Goal: Task Accomplishment & Management: Complete application form

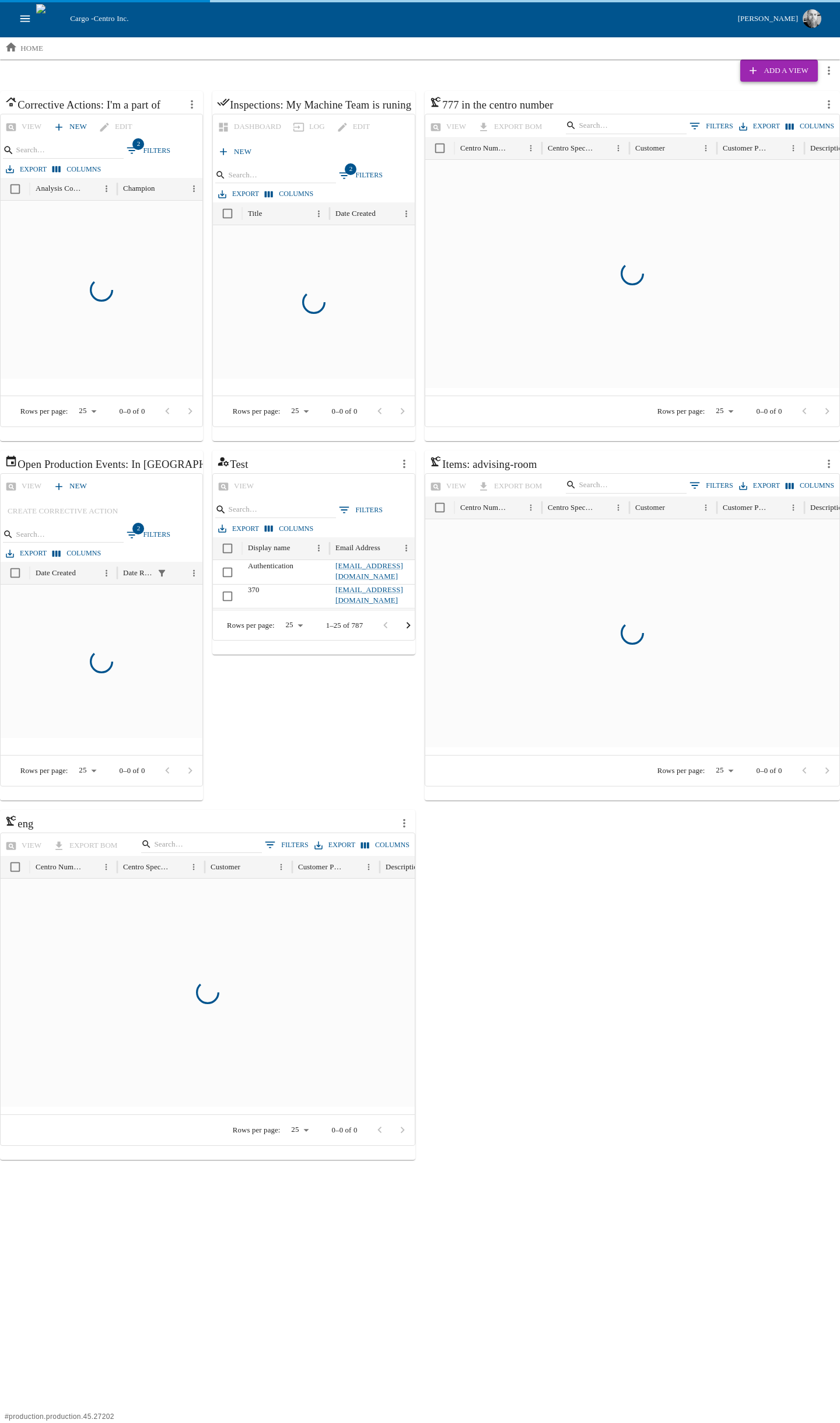
click at [799, 84] on div "Add a View Corrective Actions: I'm a part of View New Edit 2 Filters Export Col…" at bounding box center [420, 610] width 840 height 1101
click at [798, 79] on button "Add a View" at bounding box center [779, 71] width 77 height 22
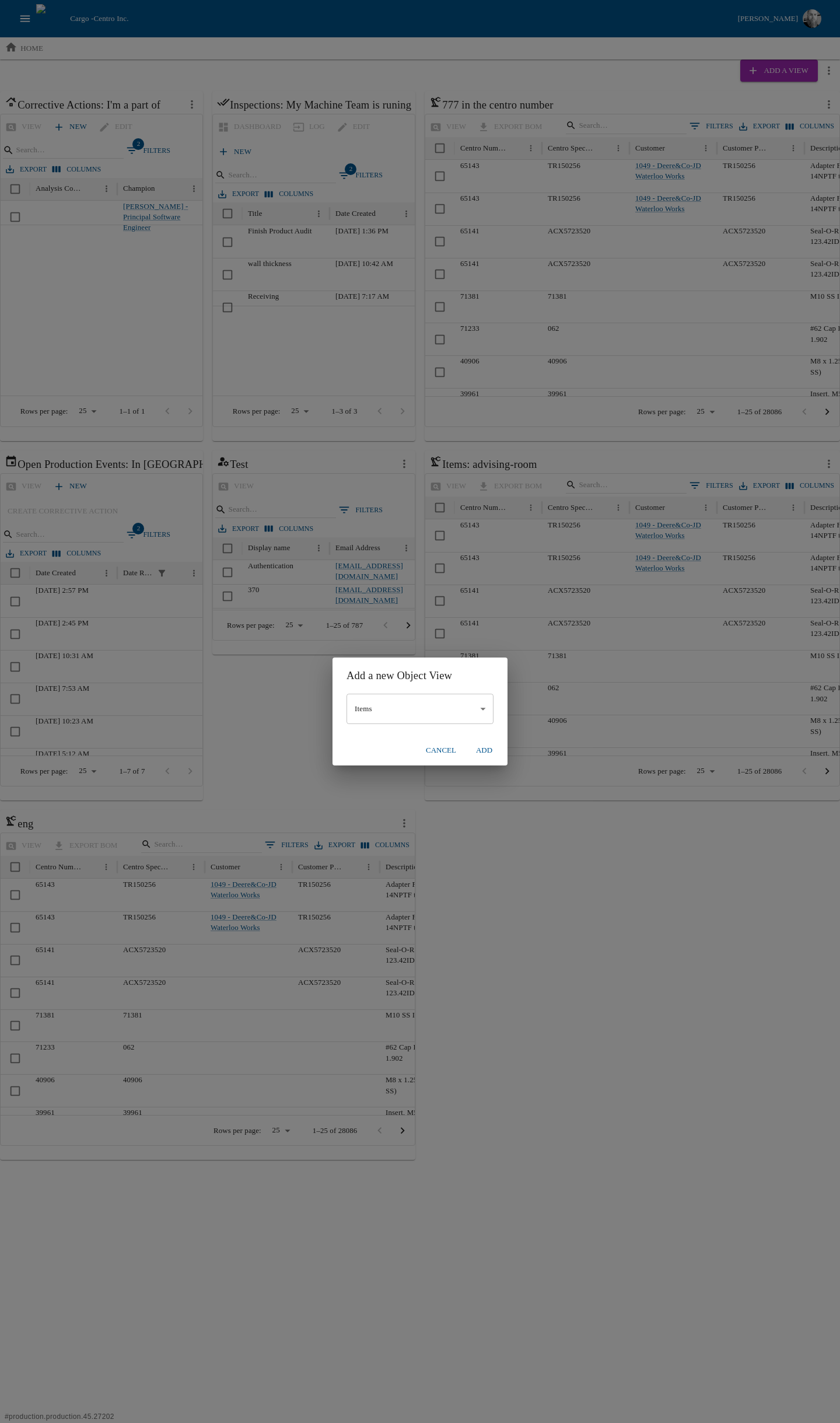
click at [393, 701] on body "Cargo - Centro Inc. [PERSON_NAME] home Add a View Corrective Actions: I'm a par…" at bounding box center [420, 580] width 840 height 1160
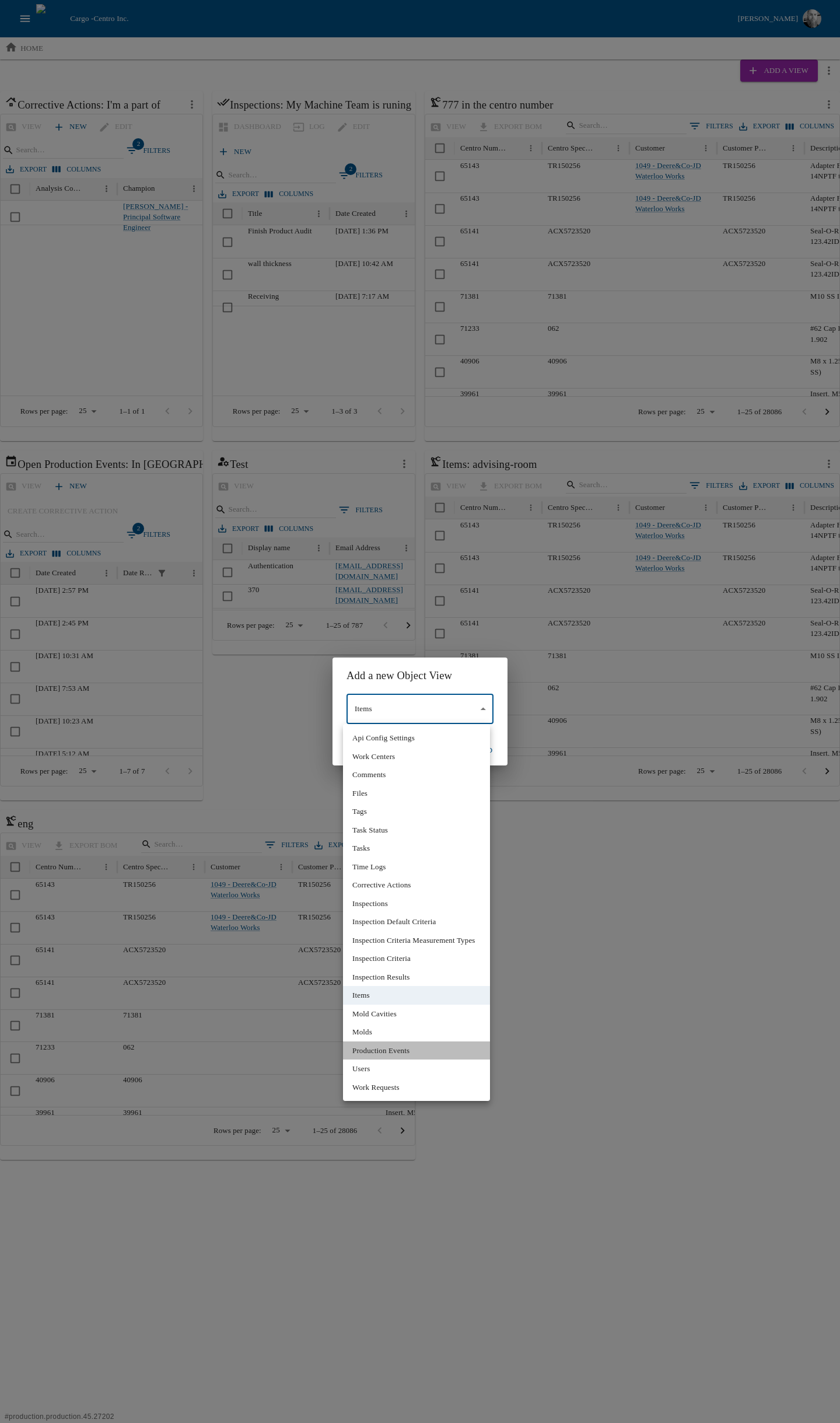
click at [392, 1051] on li "Production Events" at bounding box center [416, 1051] width 147 height 19
type input "*"
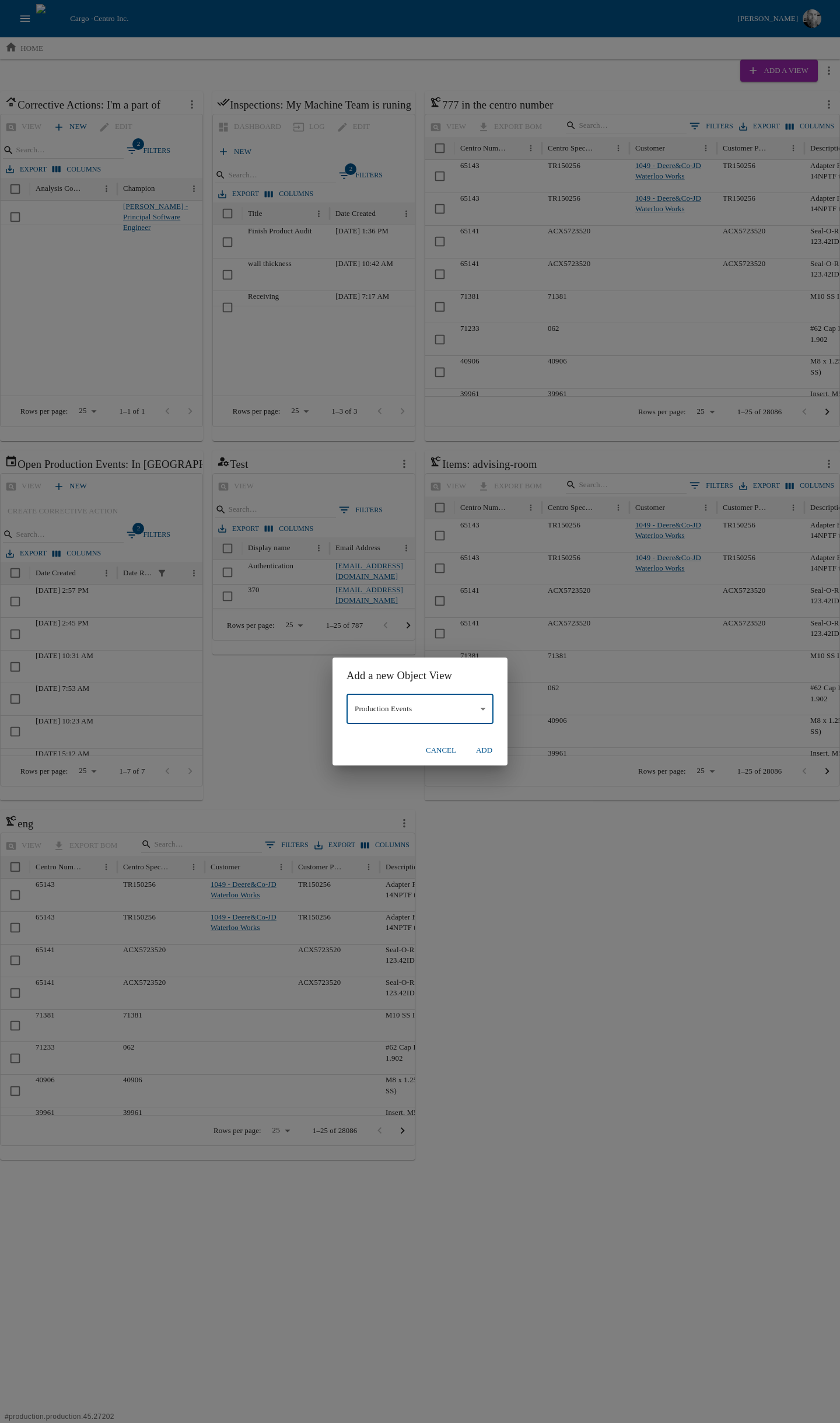
click at [483, 755] on button "Add" at bounding box center [484, 750] width 37 height 21
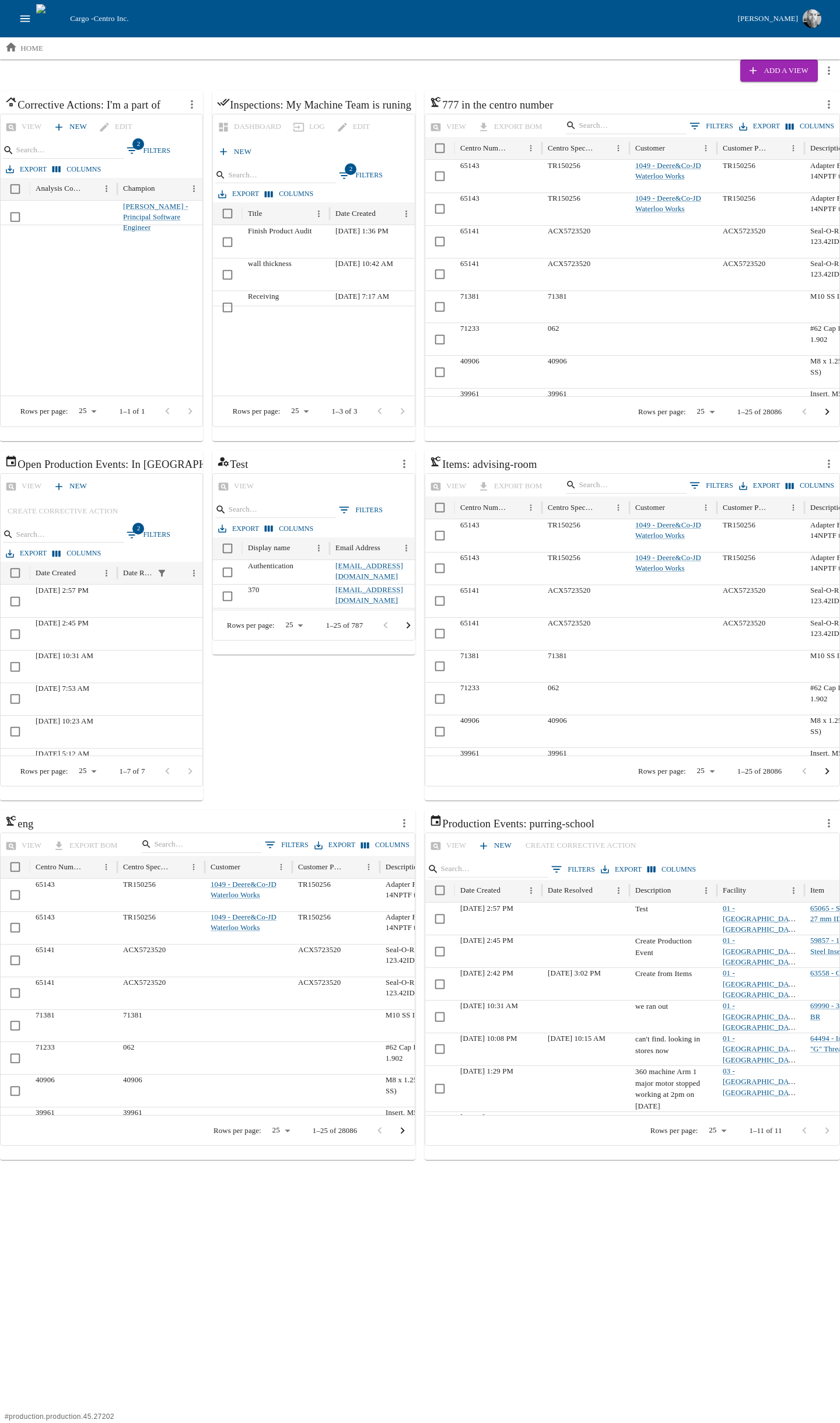
click at [572, 871] on button "0 Filters" at bounding box center [574, 869] width 50 height 18
click at [482, 923] on body "Cargo - Centro Inc. [PERSON_NAME] home Add a View Corrective Actions: I'm a par…" at bounding box center [420, 580] width 840 height 1160
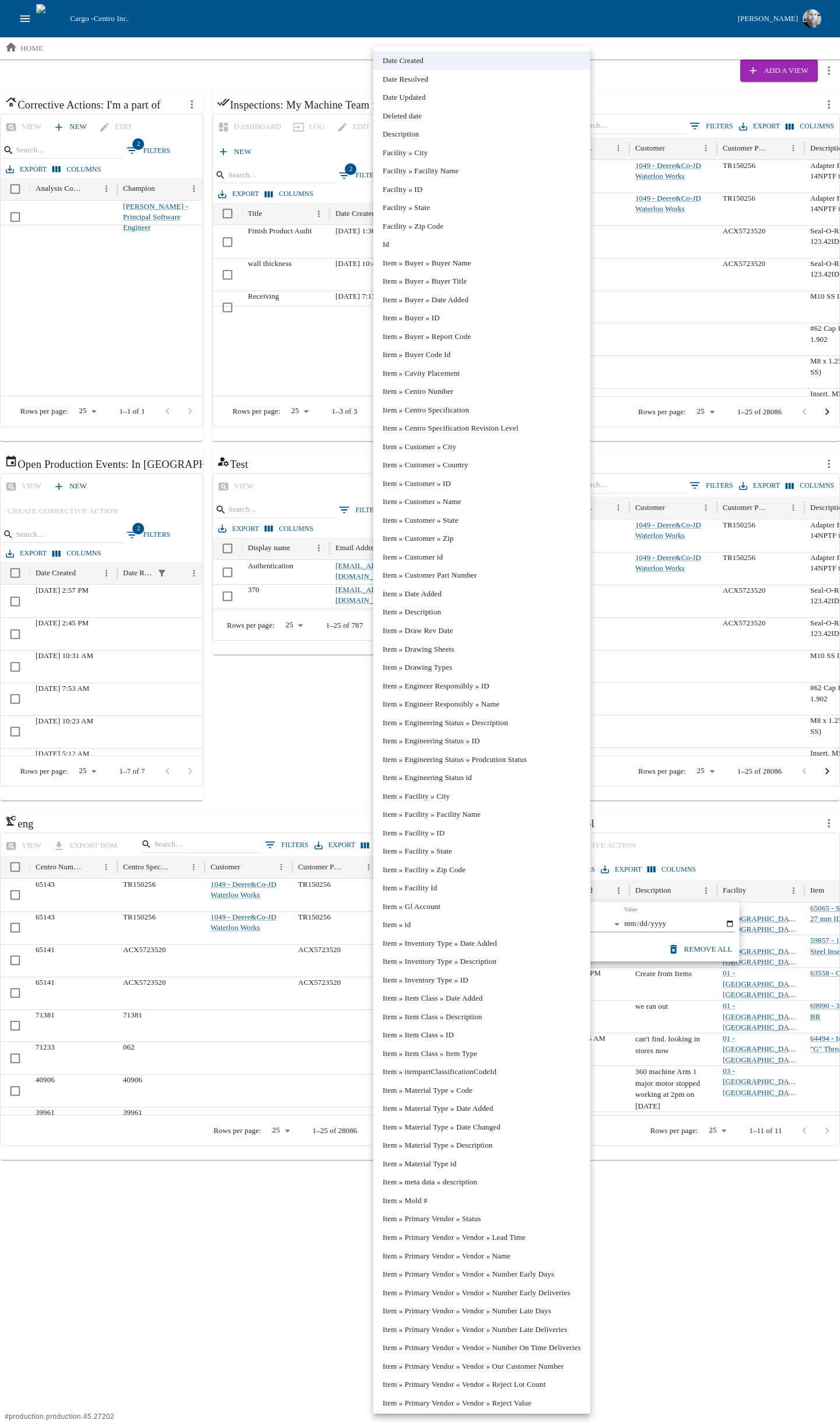
click at [680, 911] on div at bounding box center [420, 711] width 840 height 1423
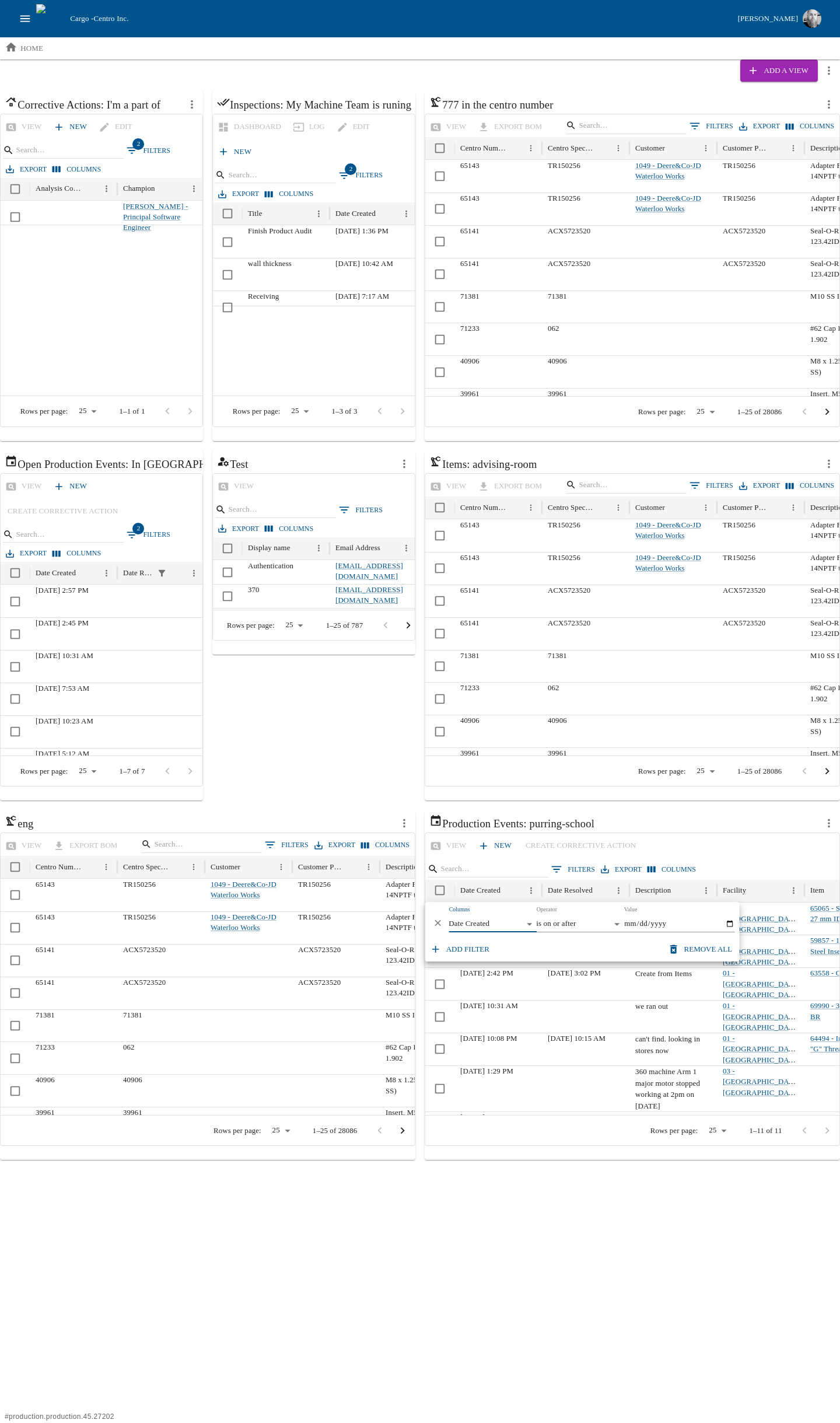
click at [733, 923] on input "Value" at bounding box center [679, 924] width 111 height 17
type input "[DATE]"
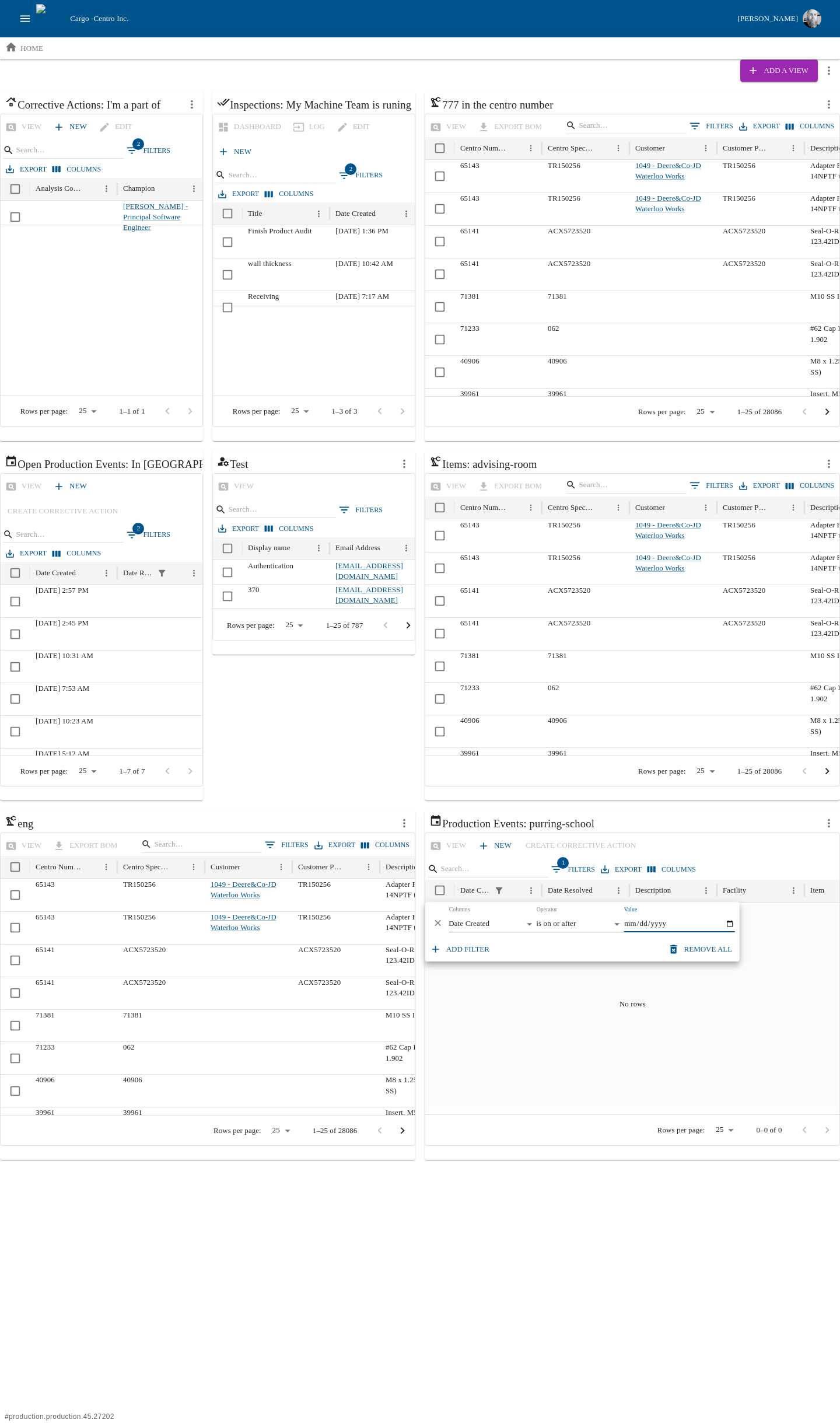
click at [437, 950] on icon "button" at bounding box center [436, 950] width 7 height 7
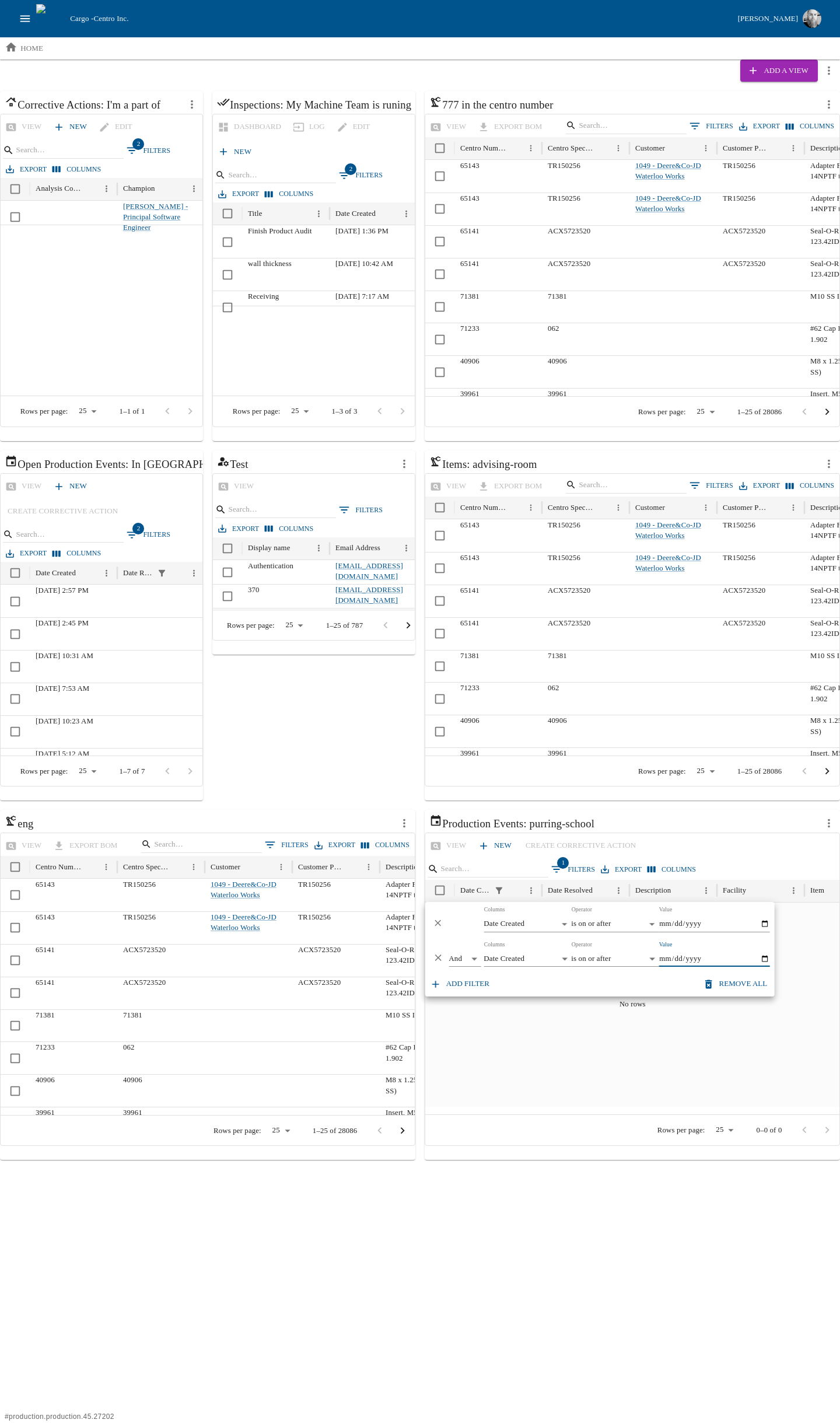
click at [697, 1034] on div "No rows" at bounding box center [633, 1004] width 415 height 204
click at [562, 861] on button "1 Filters" at bounding box center [574, 869] width 50 height 18
click at [440, 956] on icon "Delete" at bounding box center [439, 958] width 11 height 11
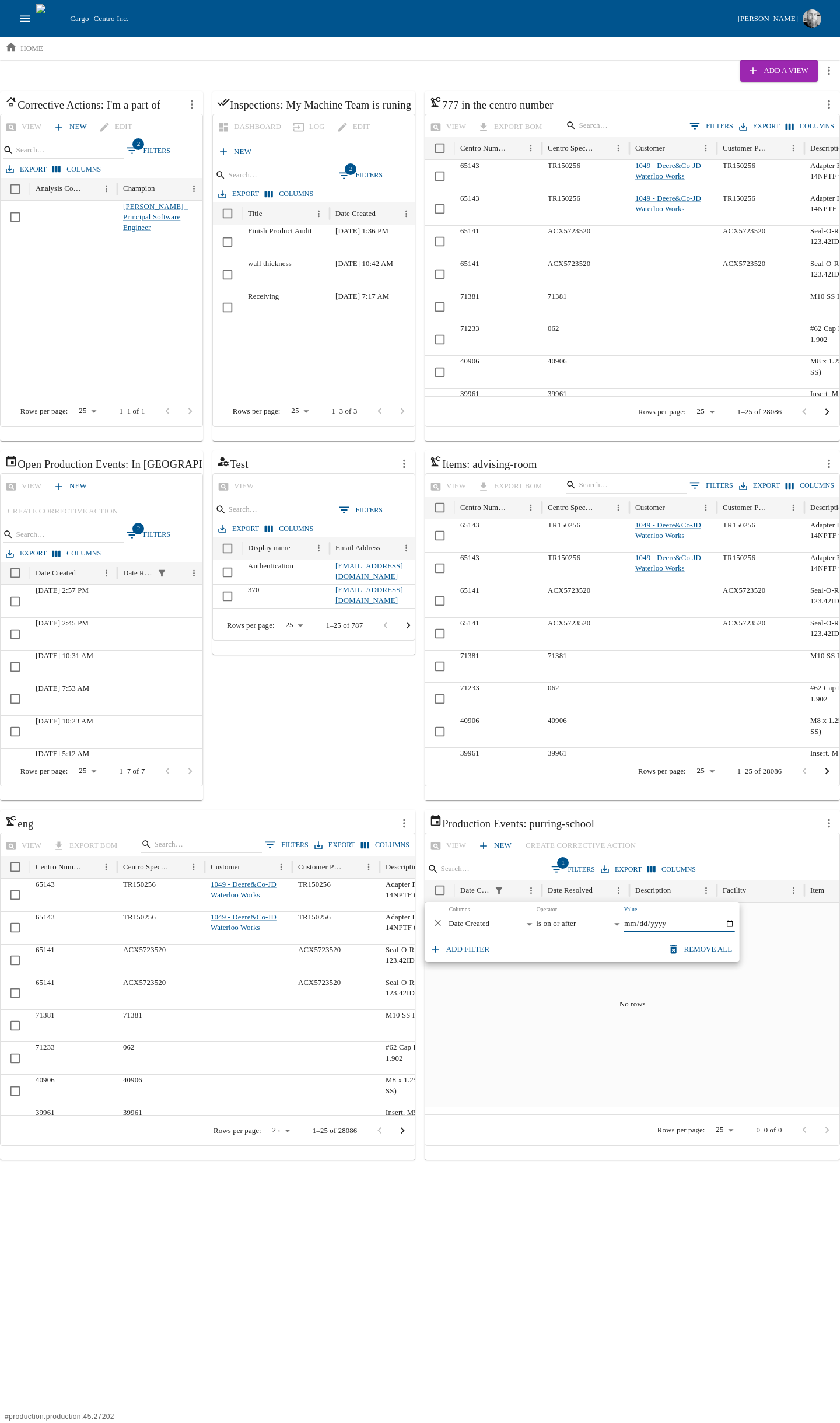
click at [611, 920] on body "Cargo - Centro Inc. [PERSON_NAME] home Add a View Corrective Actions: I'm a par…" at bounding box center [420, 580] width 840 height 1160
click at [578, 966] on li "is on or before" at bounding box center [580, 965] width 87 height 19
type input "**********"
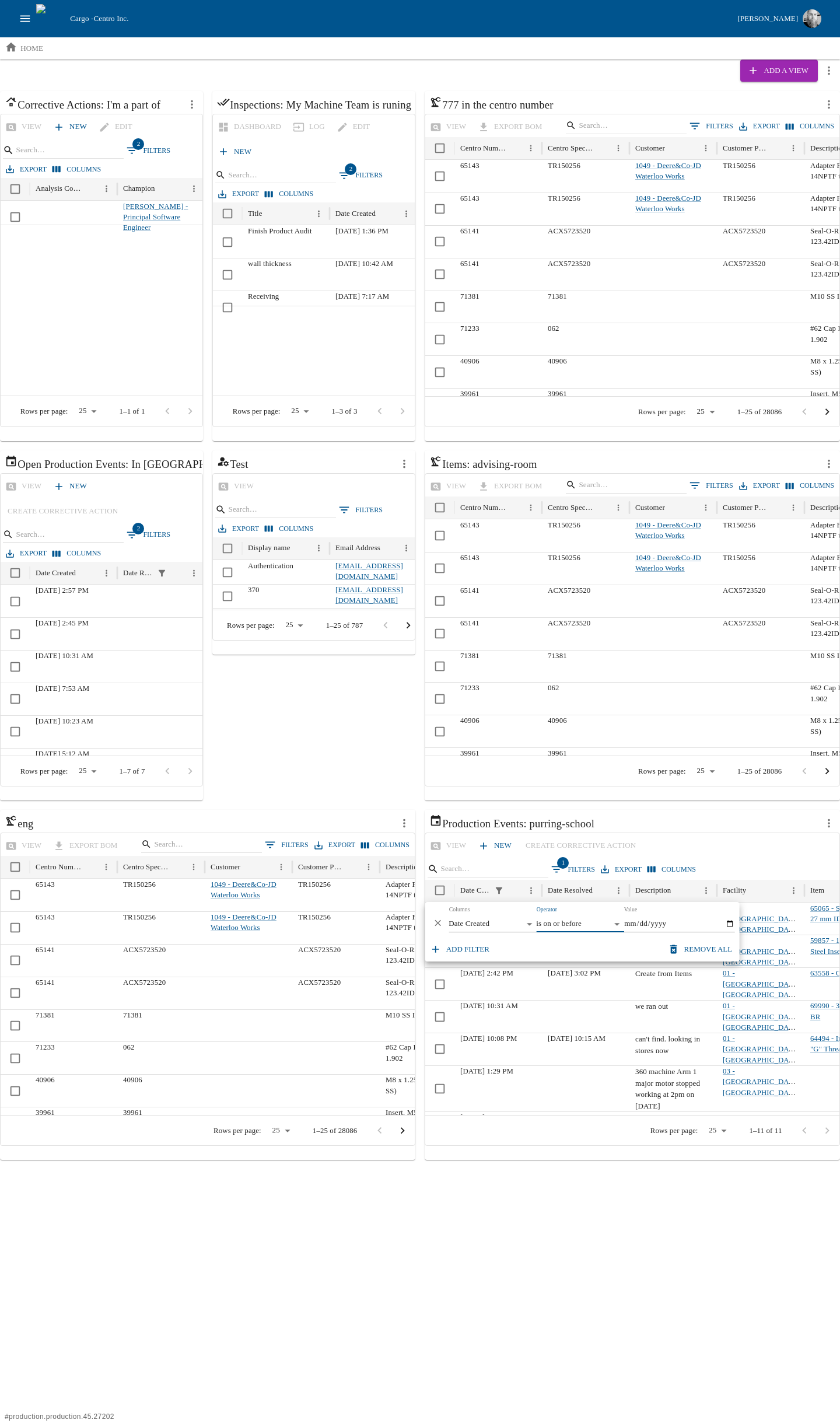
click at [456, 950] on button "Add filter" at bounding box center [461, 950] width 67 height 21
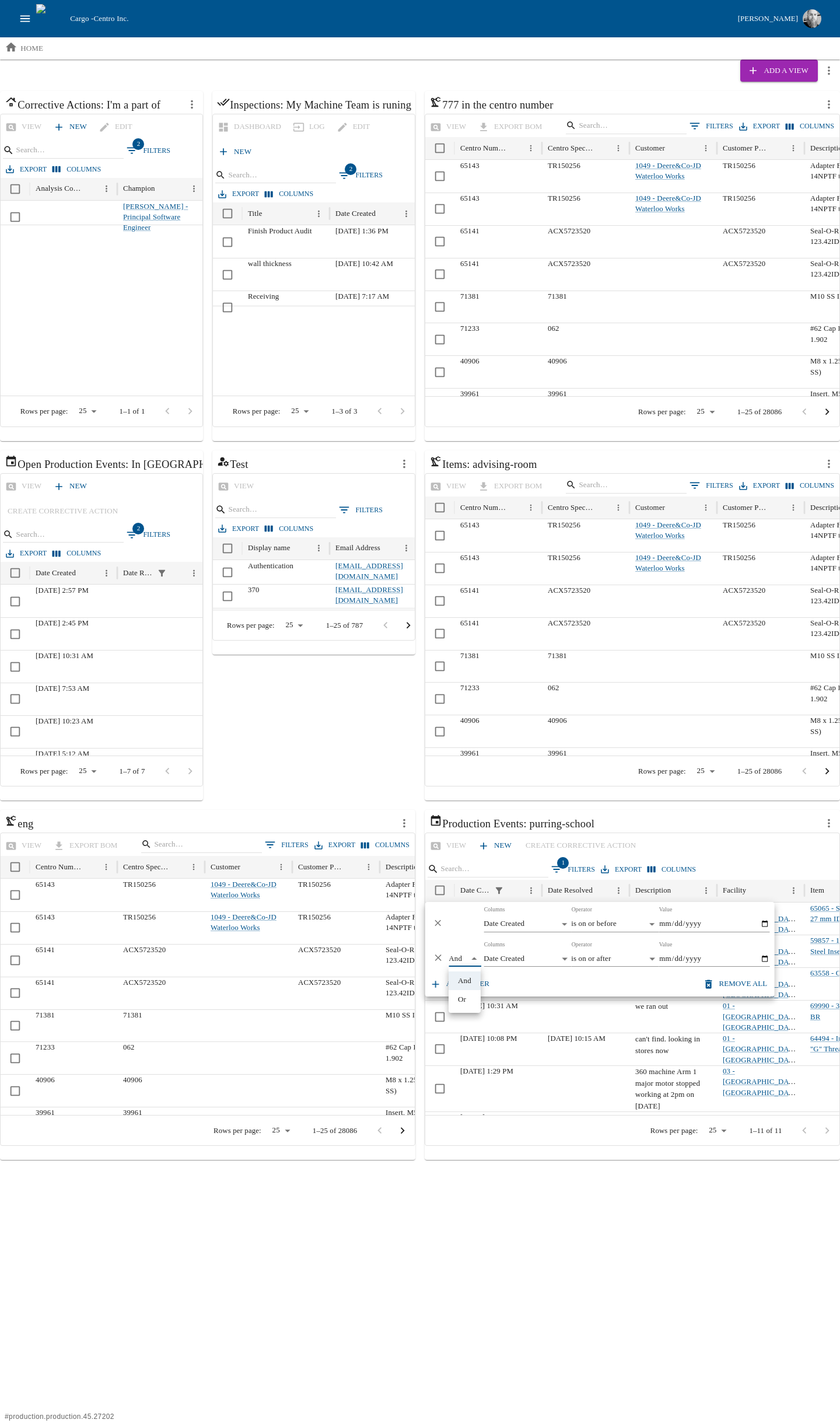
click at [454, 955] on body "Cargo - Centro Inc. [PERSON_NAME] home Add a View Corrective Actions: I'm a par…" at bounding box center [420, 580] width 840 height 1160
click at [528, 986] on div at bounding box center [420, 711] width 840 height 1423
click at [512, 958] on body "Cargo - Centro Inc. [PERSON_NAME] home Add a View Corrective Actions: I'm a par…" at bounding box center [420, 580] width 840 height 1160
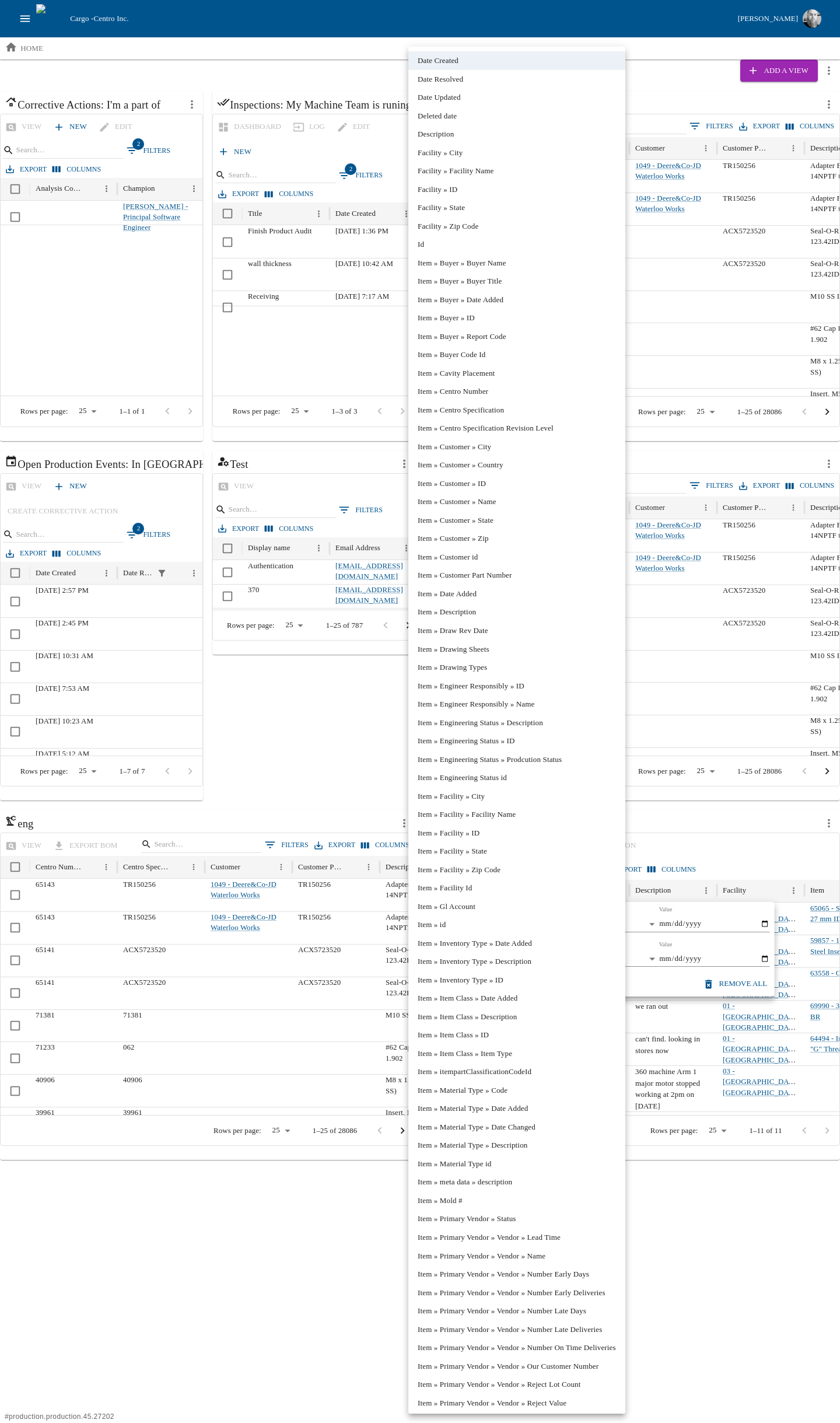
click at [465, 195] on li "Facility » ID" at bounding box center [517, 190] width 217 height 19
type input "**********"
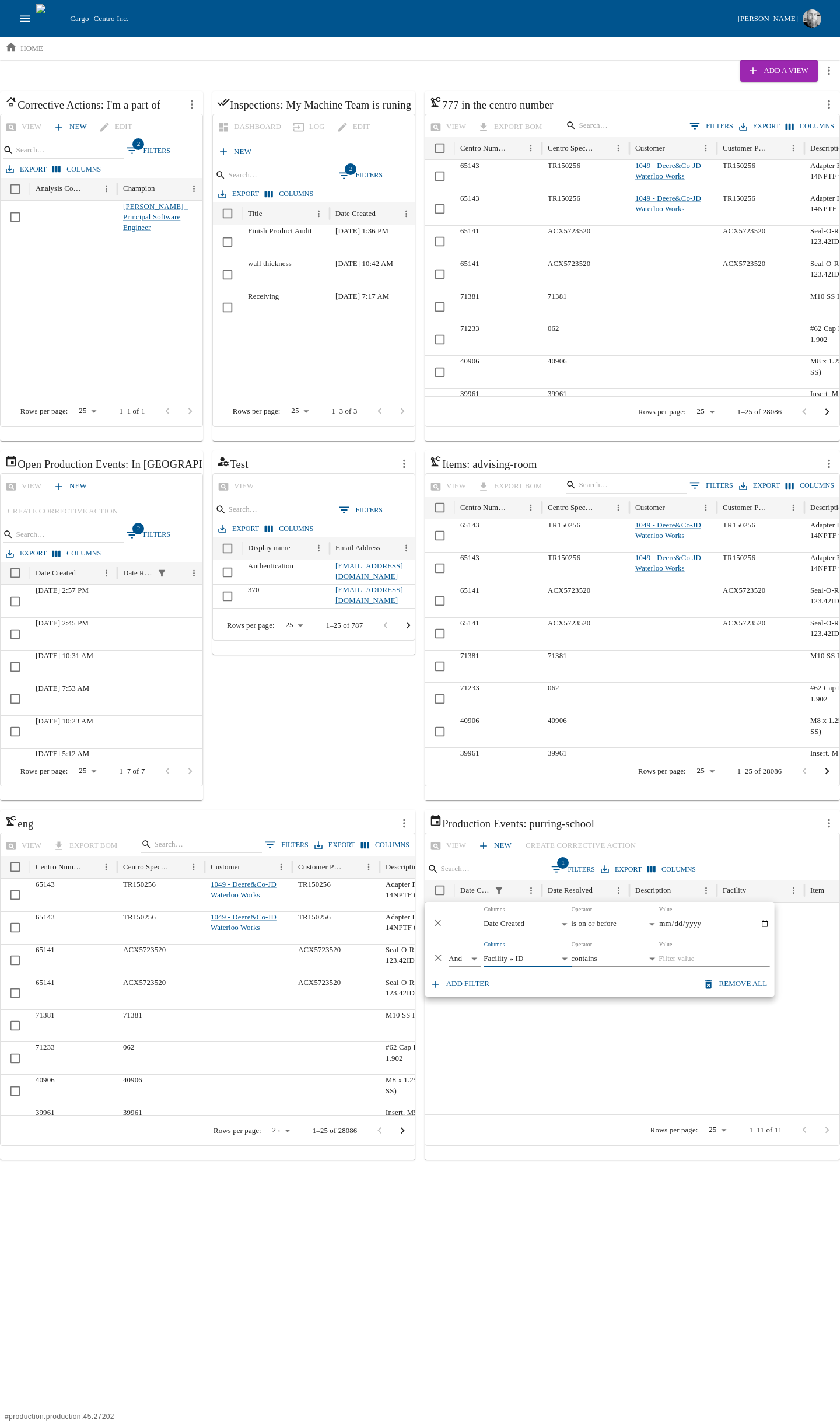
click at [630, 960] on body "Cargo - Centro Inc. [PERSON_NAME] home Add a View Corrective Actions: I'm a par…" at bounding box center [420, 580] width 840 height 1160
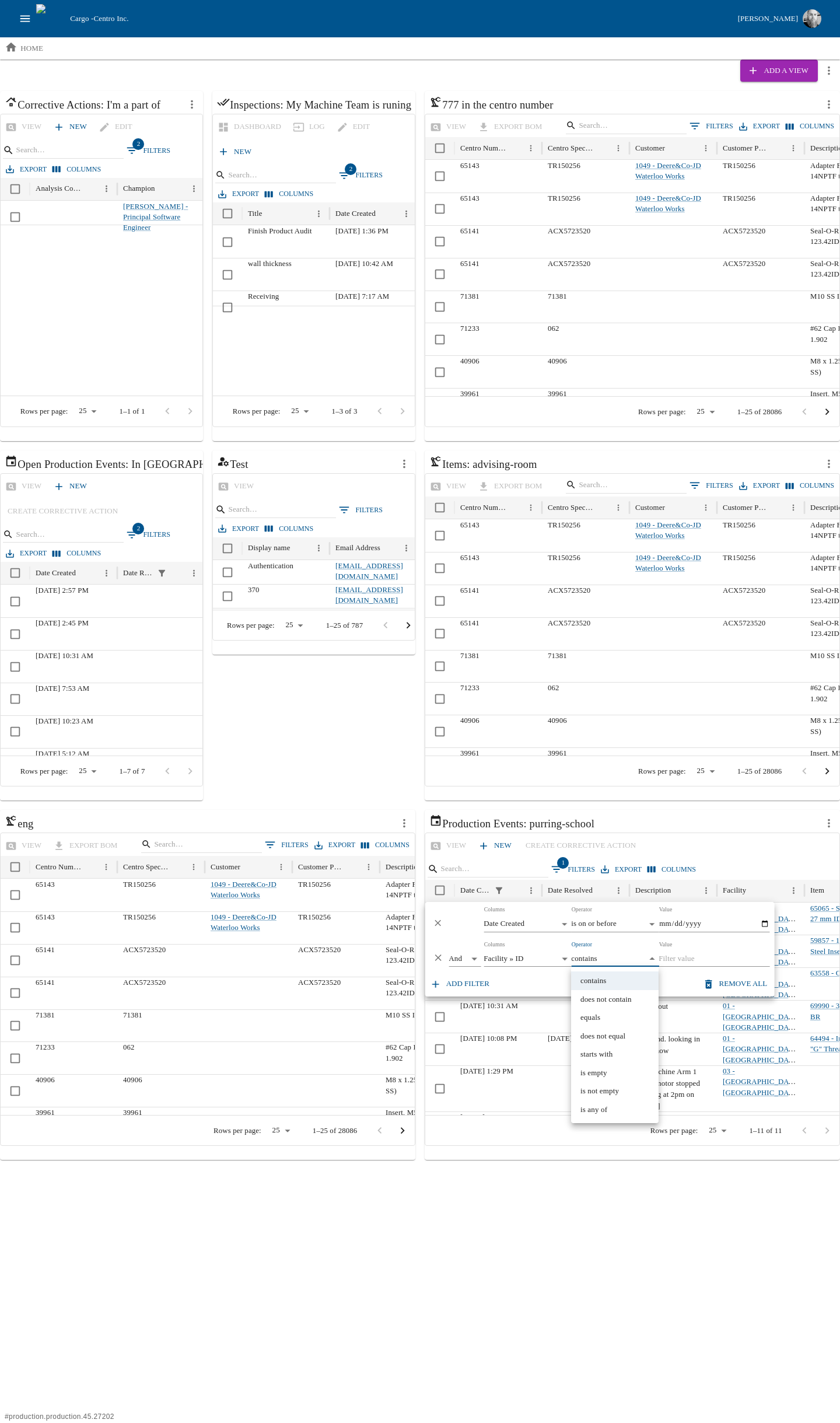
click at [627, 960] on div at bounding box center [420, 711] width 840 height 1423
click at [627, 960] on body "Cargo - Centro Inc. [PERSON_NAME] home Add a View Corrective Actions: I'm a par…" at bounding box center [420, 580] width 840 height 1160
click at [605, 1017] on li "equals" at bounding box center [615, 1018] width 87 height 19
click at [702, 955] on div at bounding box center [420, 711] width 840 height 1423
type input "******"
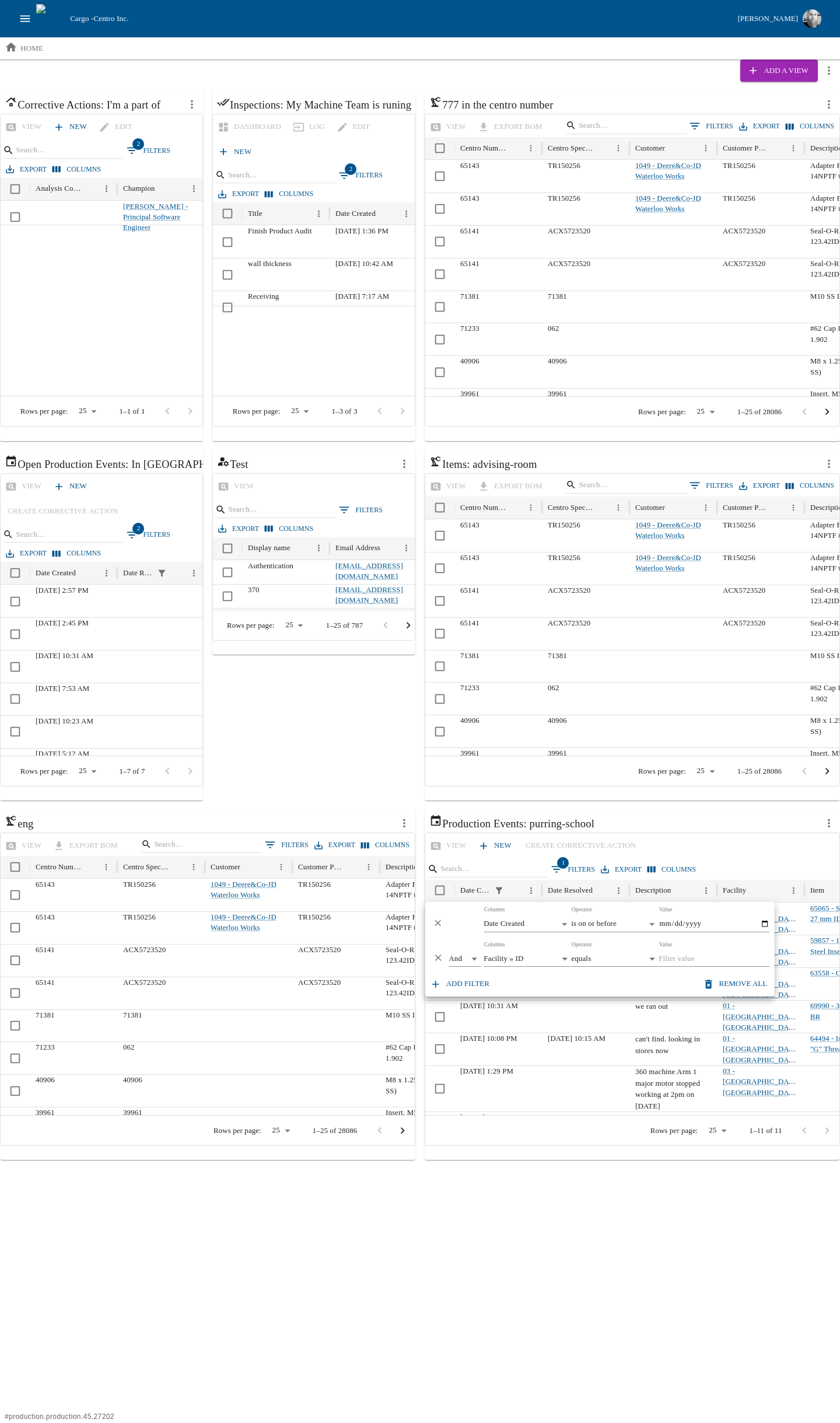
click at [702, 955] on input "Value" at bounding box center [714, 960] width 111 height 17
type input "01"
click at [655, 1160] on html "Cargo - Centro Inc. [PERSON_NAME] home Add a View Corrective Actions: I'm a par…" at bounding box center [420, 580] width 840 height 1160
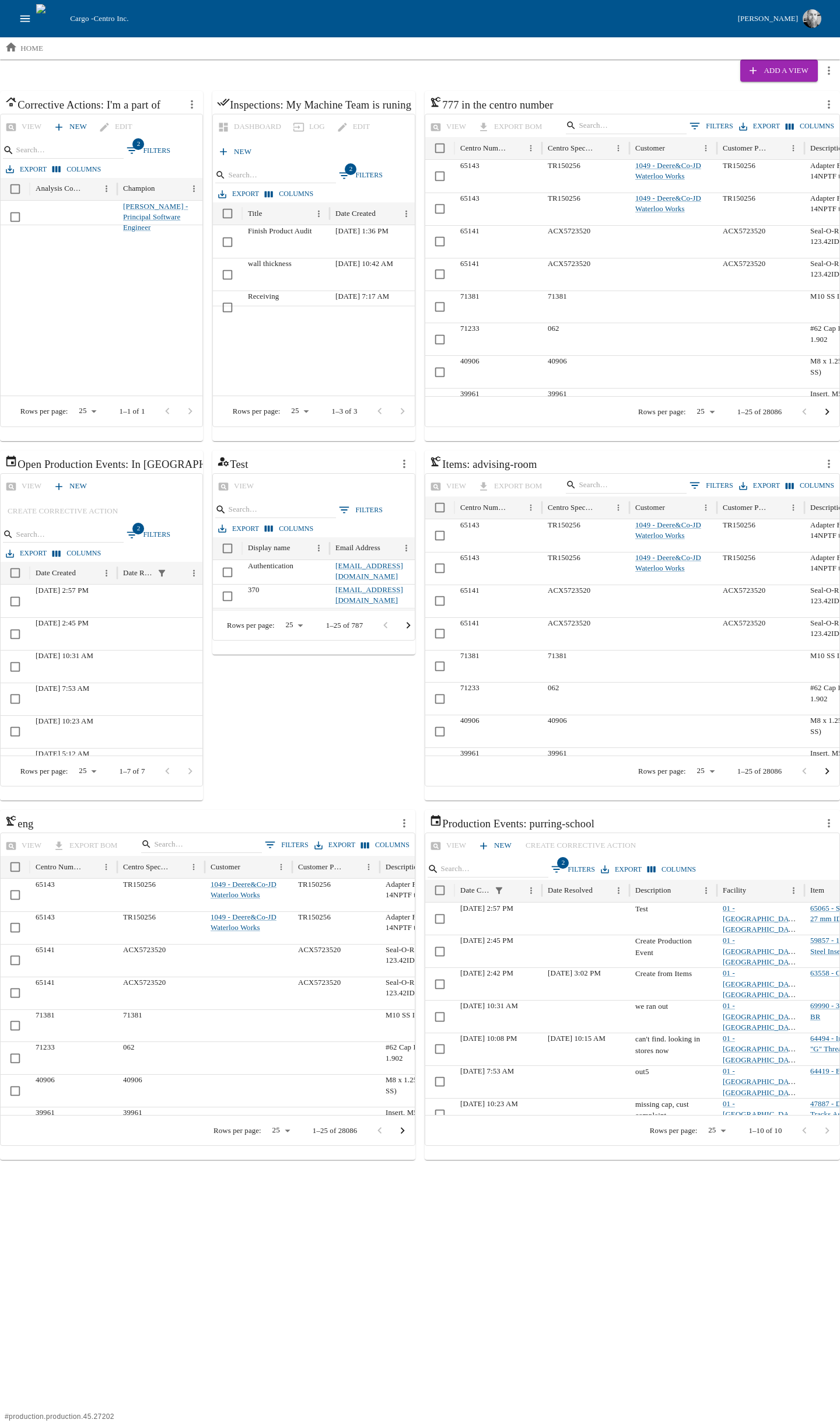
click at [75, 327] on div at bounding box center [365, 310] width 729 height 172
click at [261, 294] on div "Receiving" at bounding box center [286, 307] width 87 height 32
click at [327, 68] on div "Add a View" at bounding box center [420, 71] width 840 height 22
click at [24, 14] on icon "open drawer" at bounding box center [25, 19] width 13 height 13
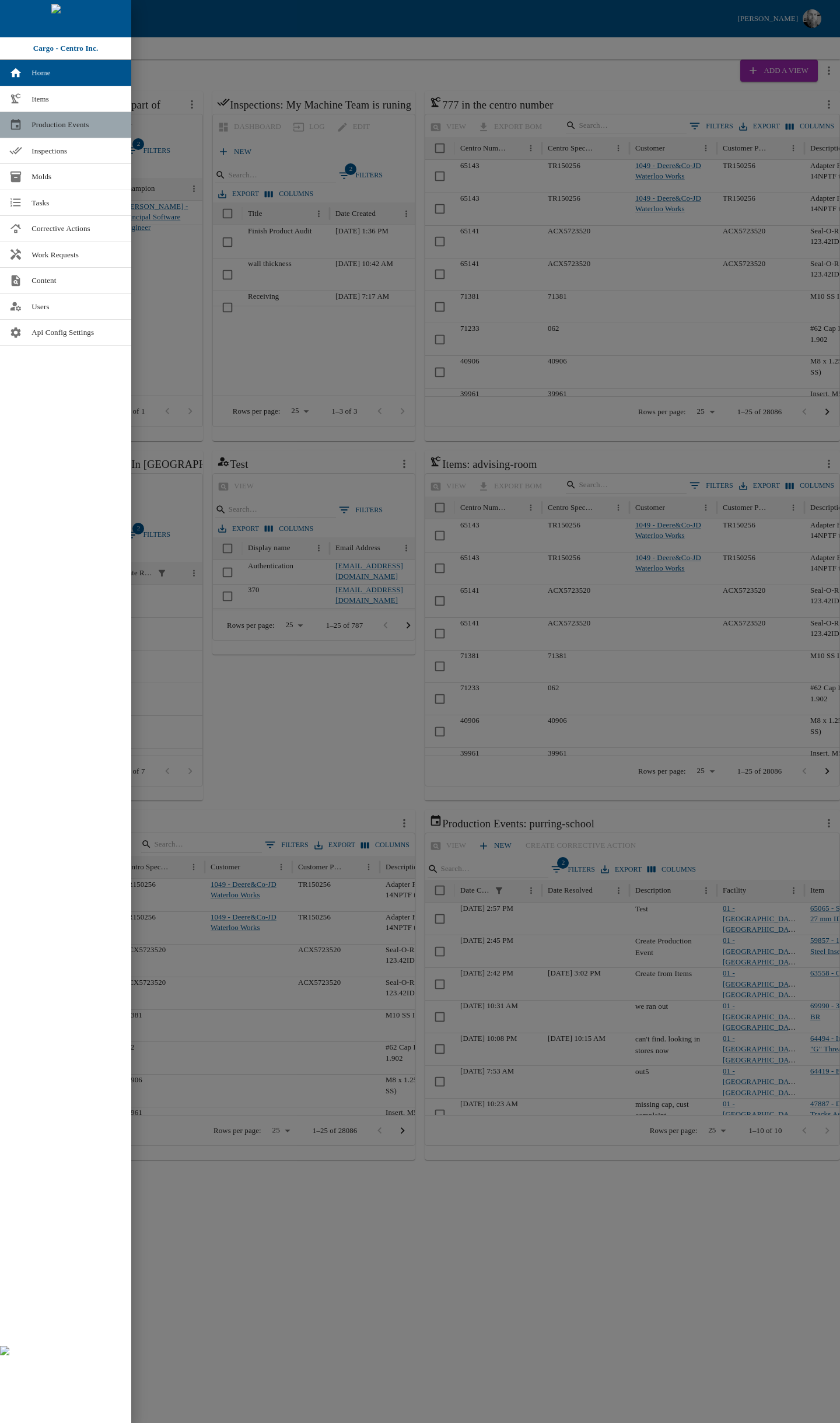
click at [51, 124] on span "Production Events" at bounding box center [76, 125] width 90 height 12
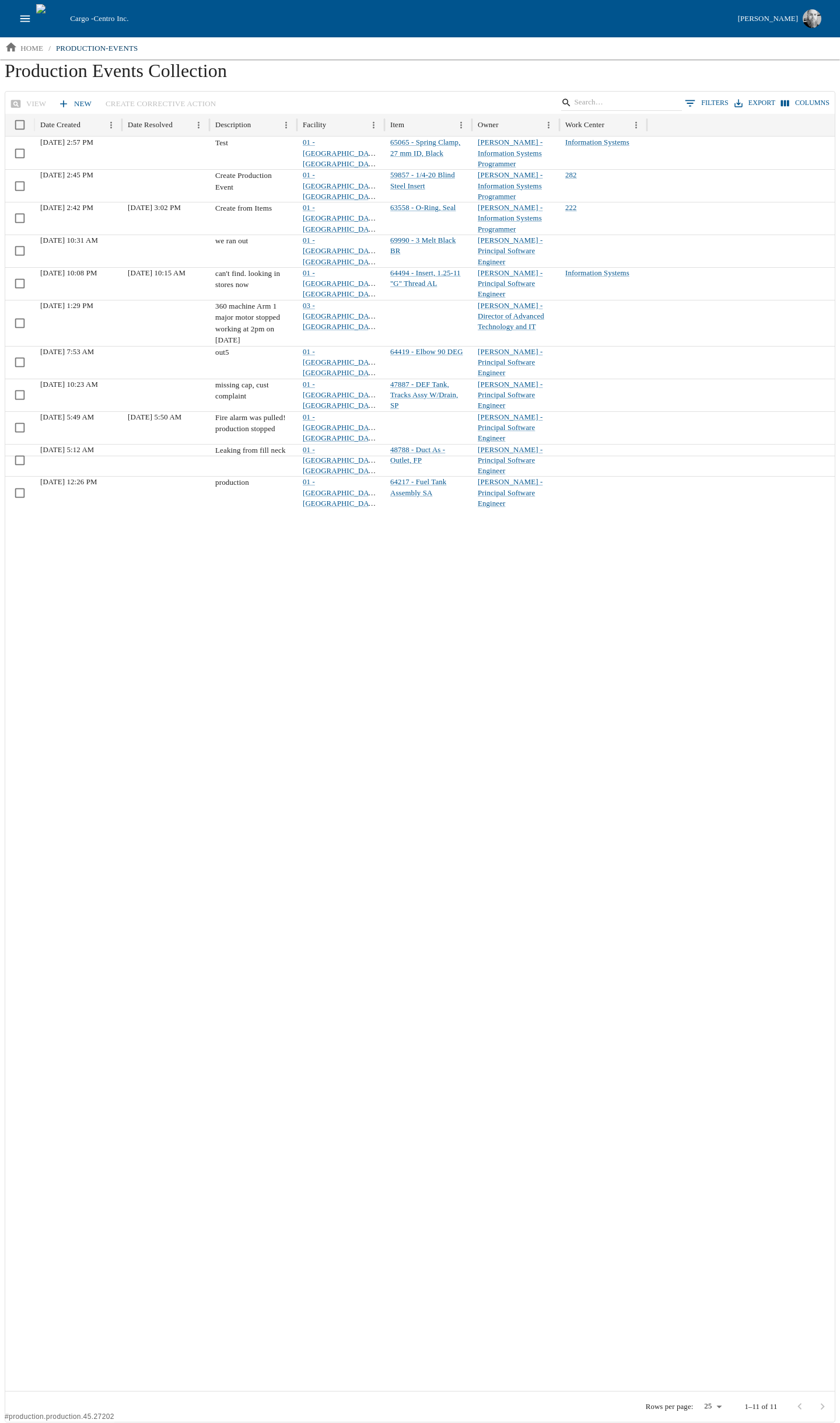
click at [79, 104] on link "New" at bounding box center [75, 104] width 41 height 21
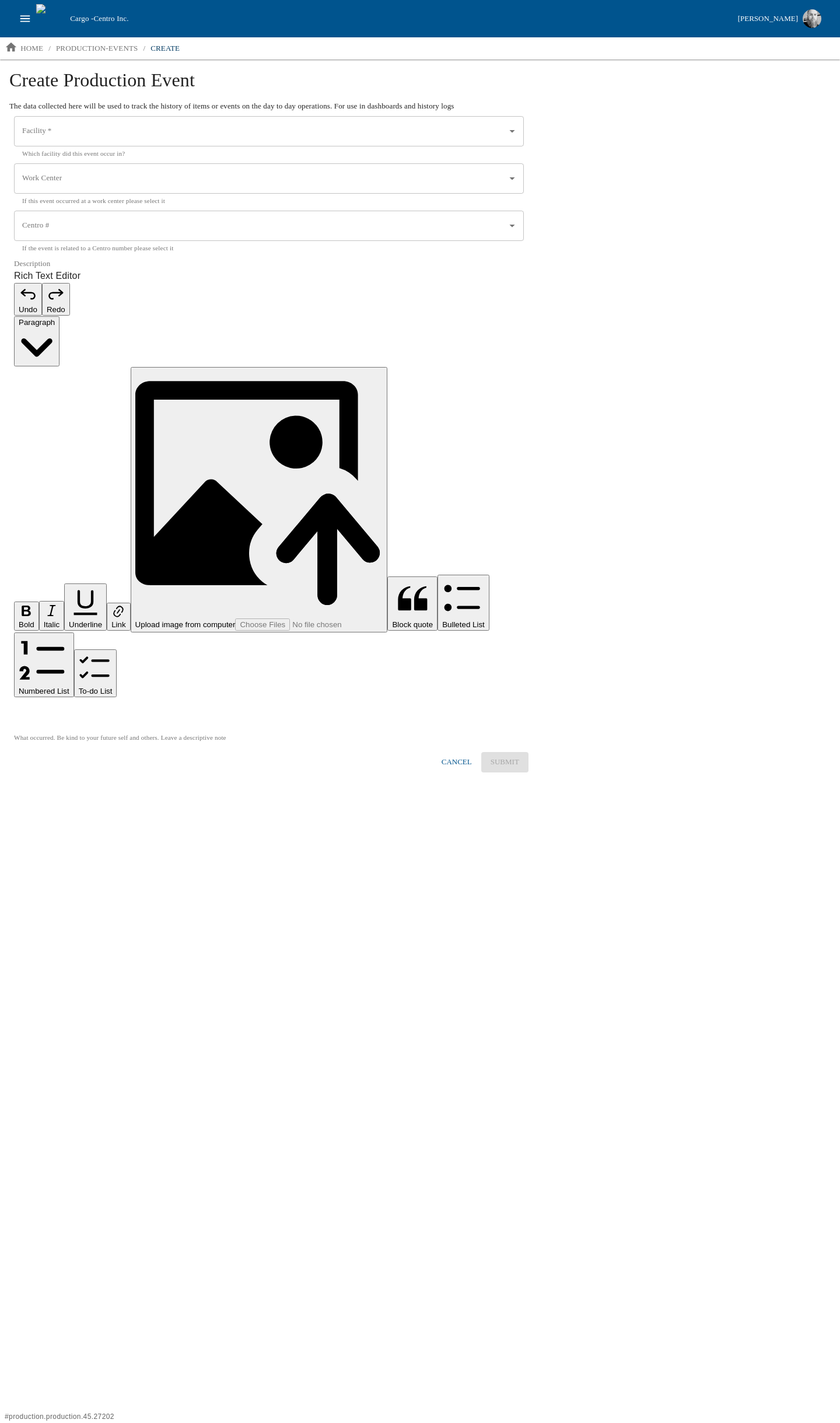
click at [179, 218] on input "Centro #" at bounding box center [261, 226] width 482 height 20
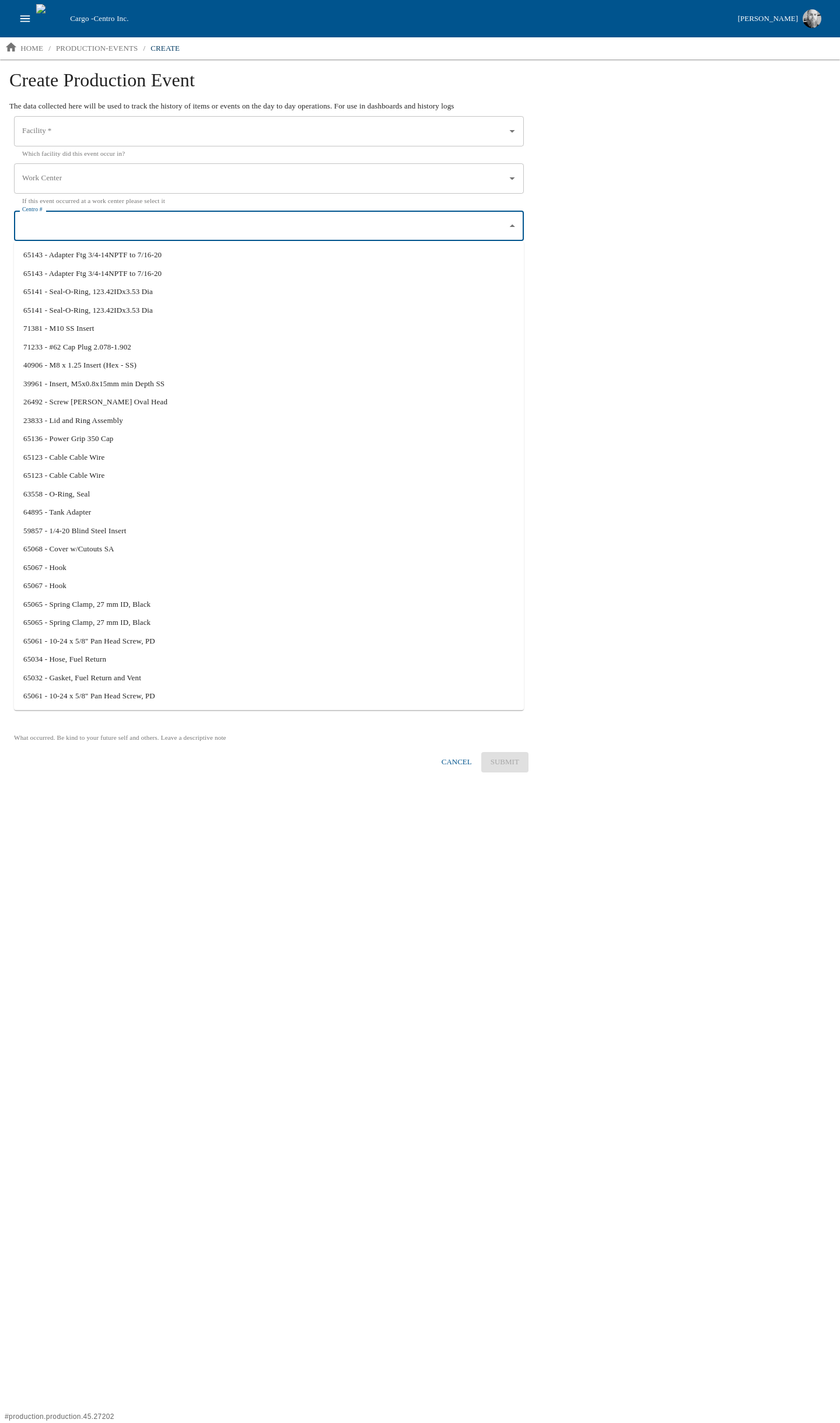
click at [98, 262] on li "65143 - Adapter Ftg 3/4-14NPTF to 7/16-20" at bounding box center [269, 255] width 510 height 19
type input "65143 - Adapter Ftg 3/4-14NPTF to 7/16-20"
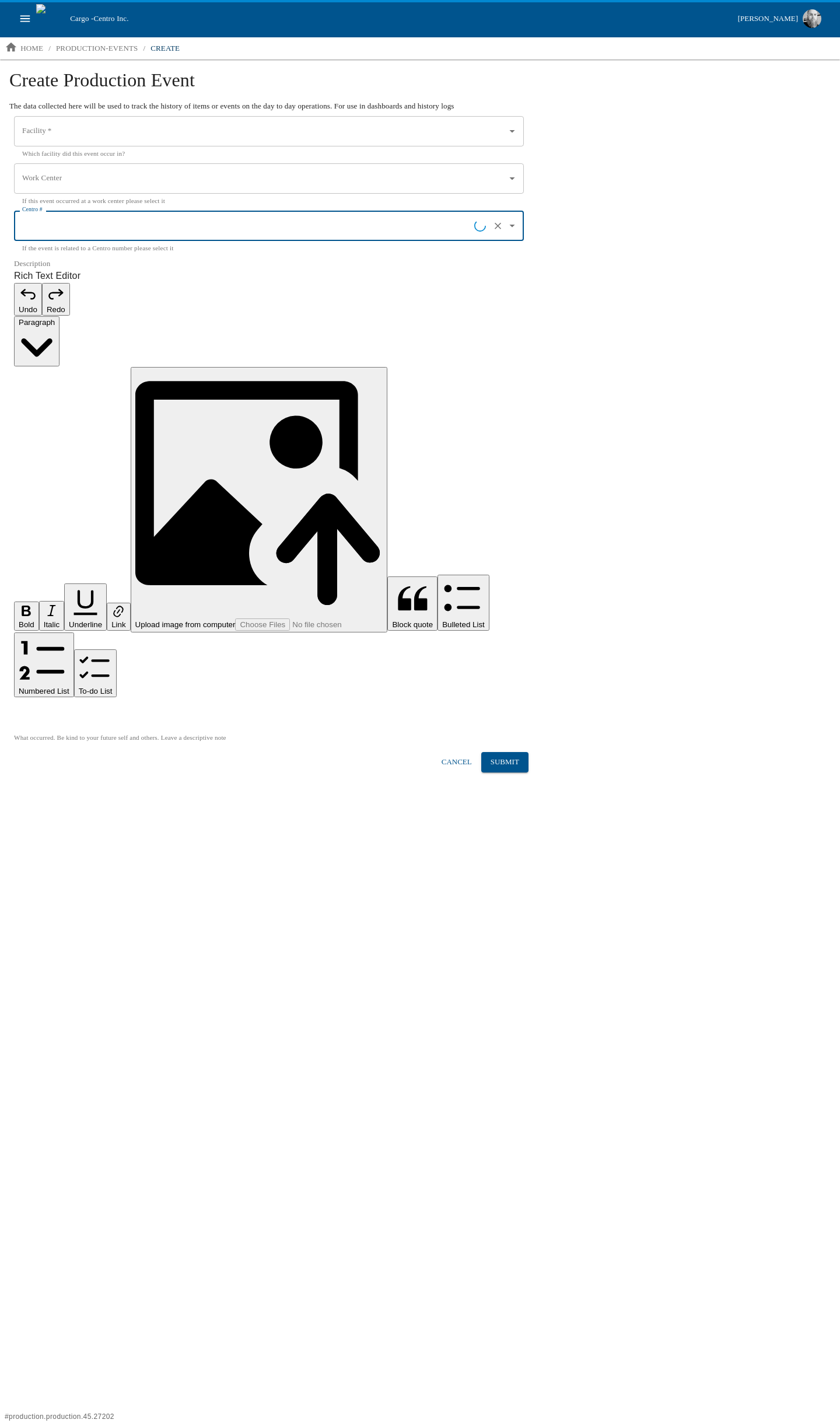
click at [85, 170] on input "Work Center" at bounding box center [261, 179] width 482 height 20
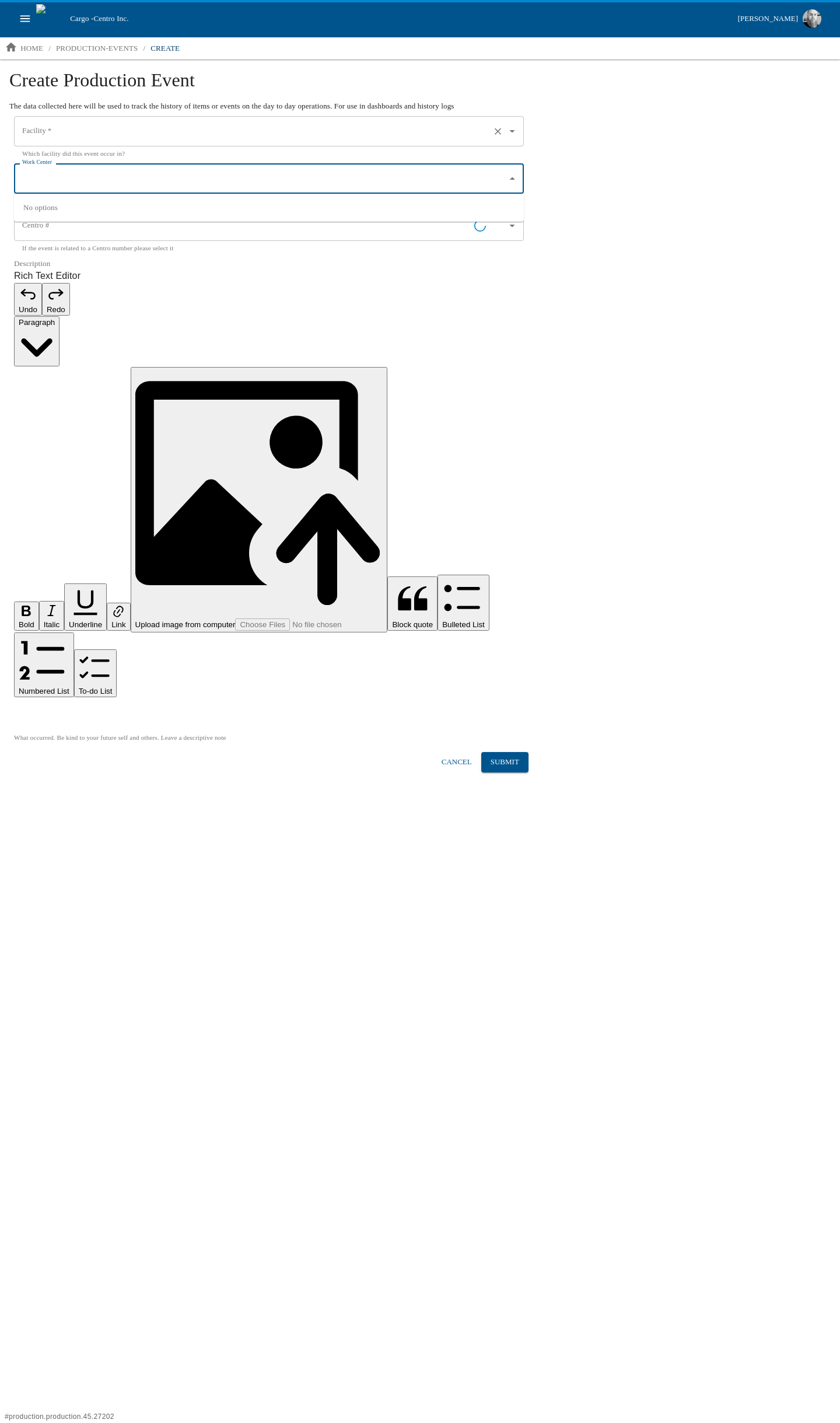
click at [85, 126] on input "Facility   *" at bounding box center [253, 131] width 467 height 20
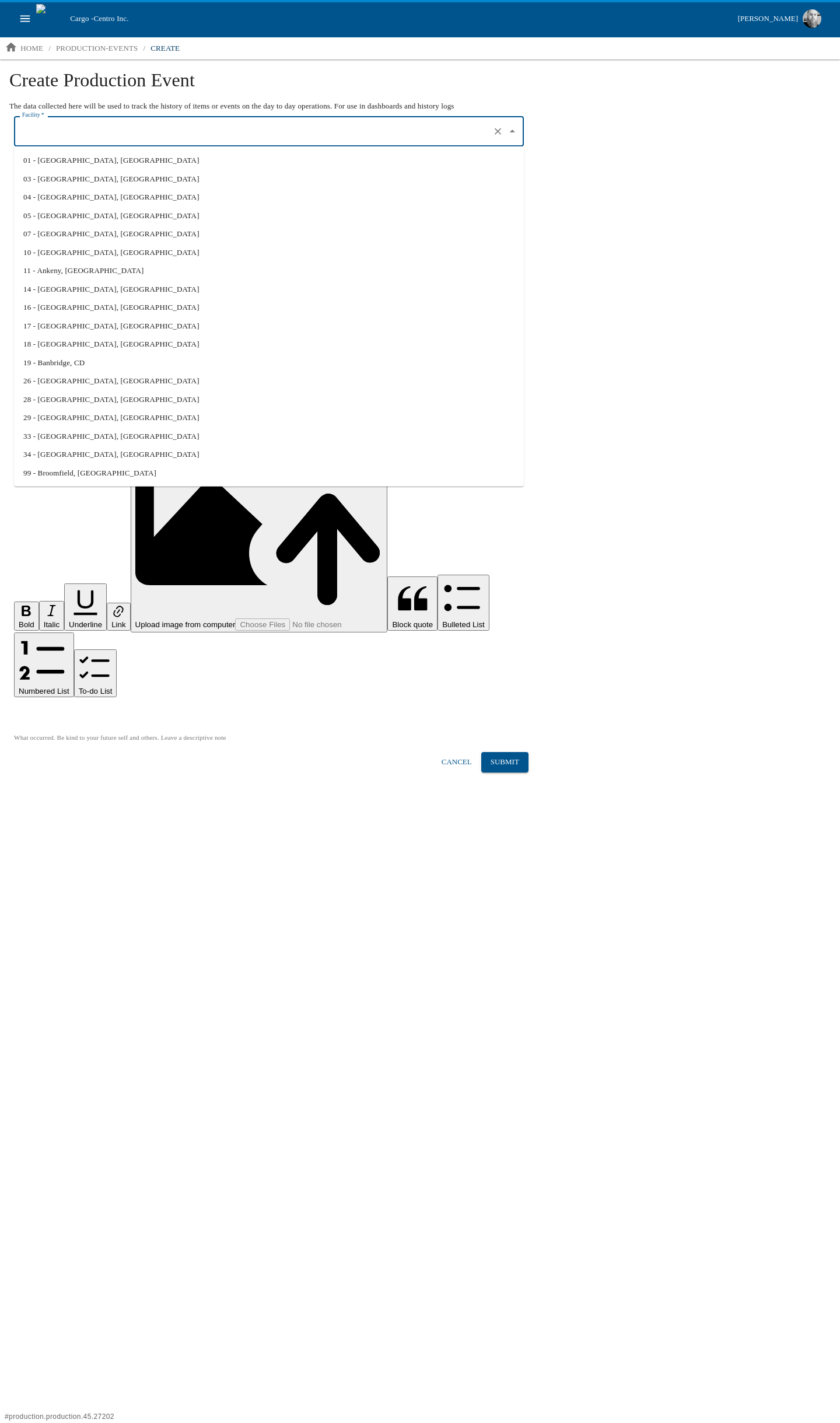
click at [52, 197] on li "04 - [GEOGRAPHIC_DATA], [GEOGRAPHIC_DATA]" at bounding box center [269, 197] width 510 height 19
type input "04 - [GEOGRAPHIC_DATA], [GEOGRAPHIC_DATA]"
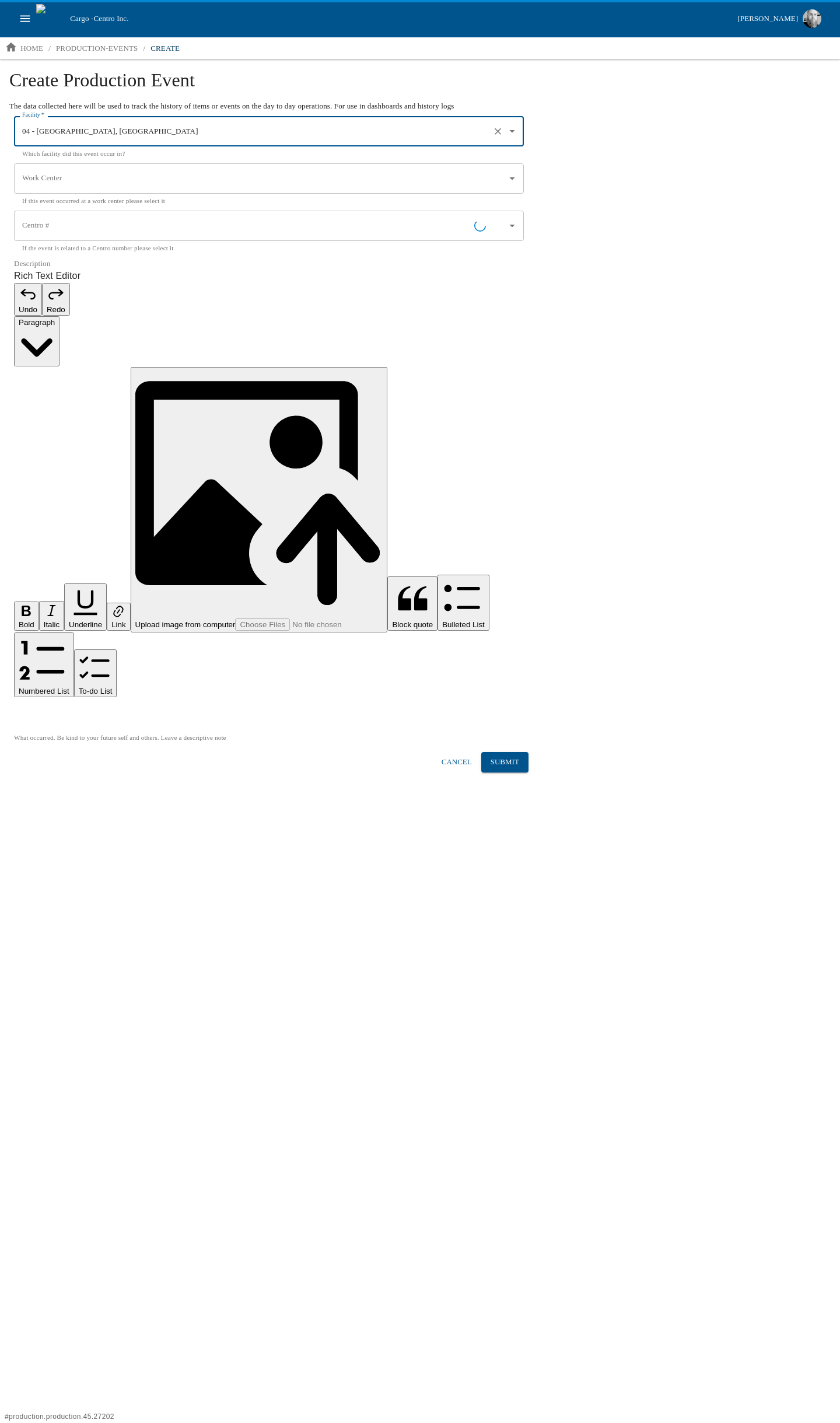
click at [87, 707] on div "Rich Text Editor. Editing area: main. Press Alt+0 for help." at bounding box center [269, 714] width 510 height 14
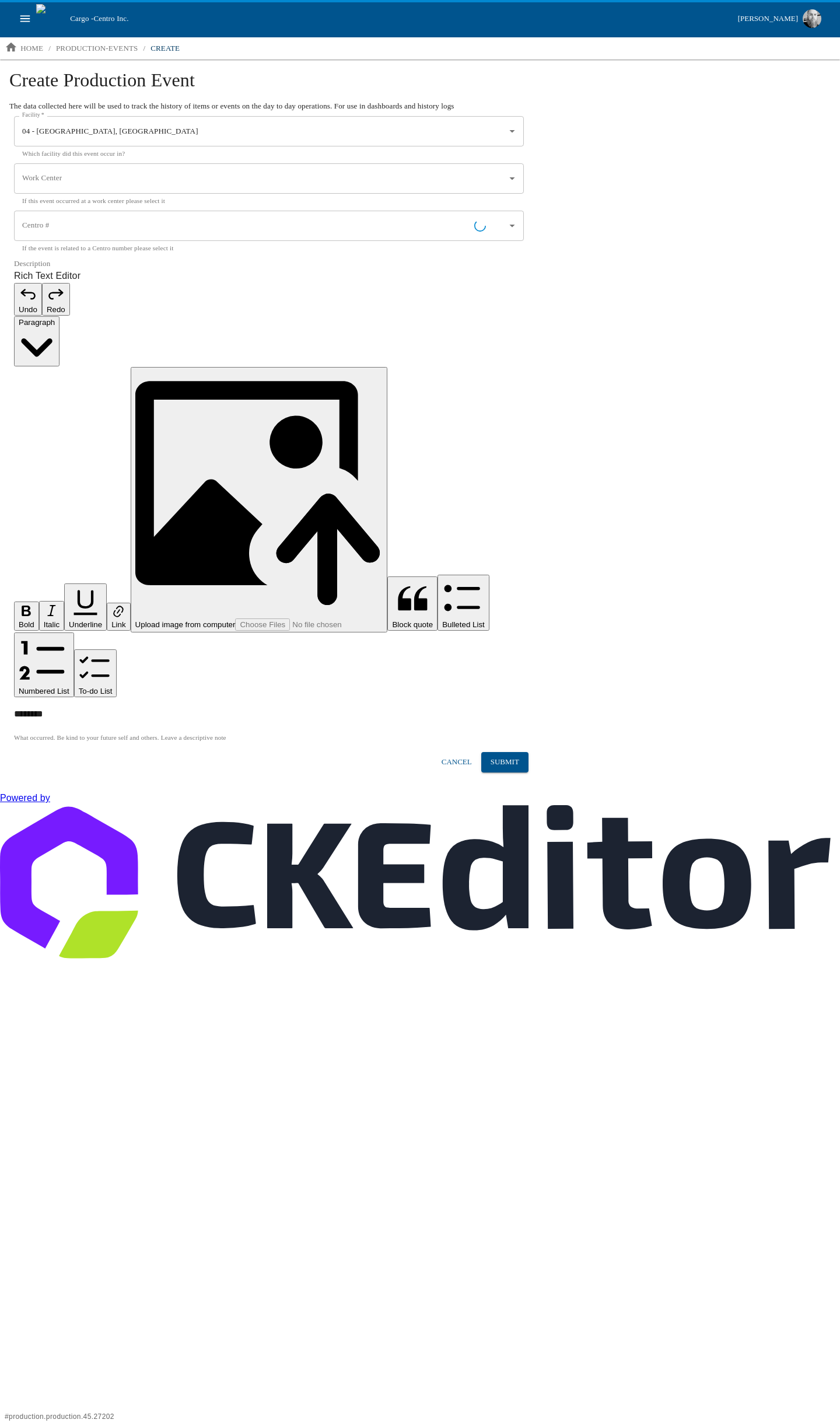
type input "65143 - Adapter Ftg 3/4-14NPTF to 7/16-20"
click at [518, 752] on button "Submit" at bounding box center [505, 762] width 47 height 21
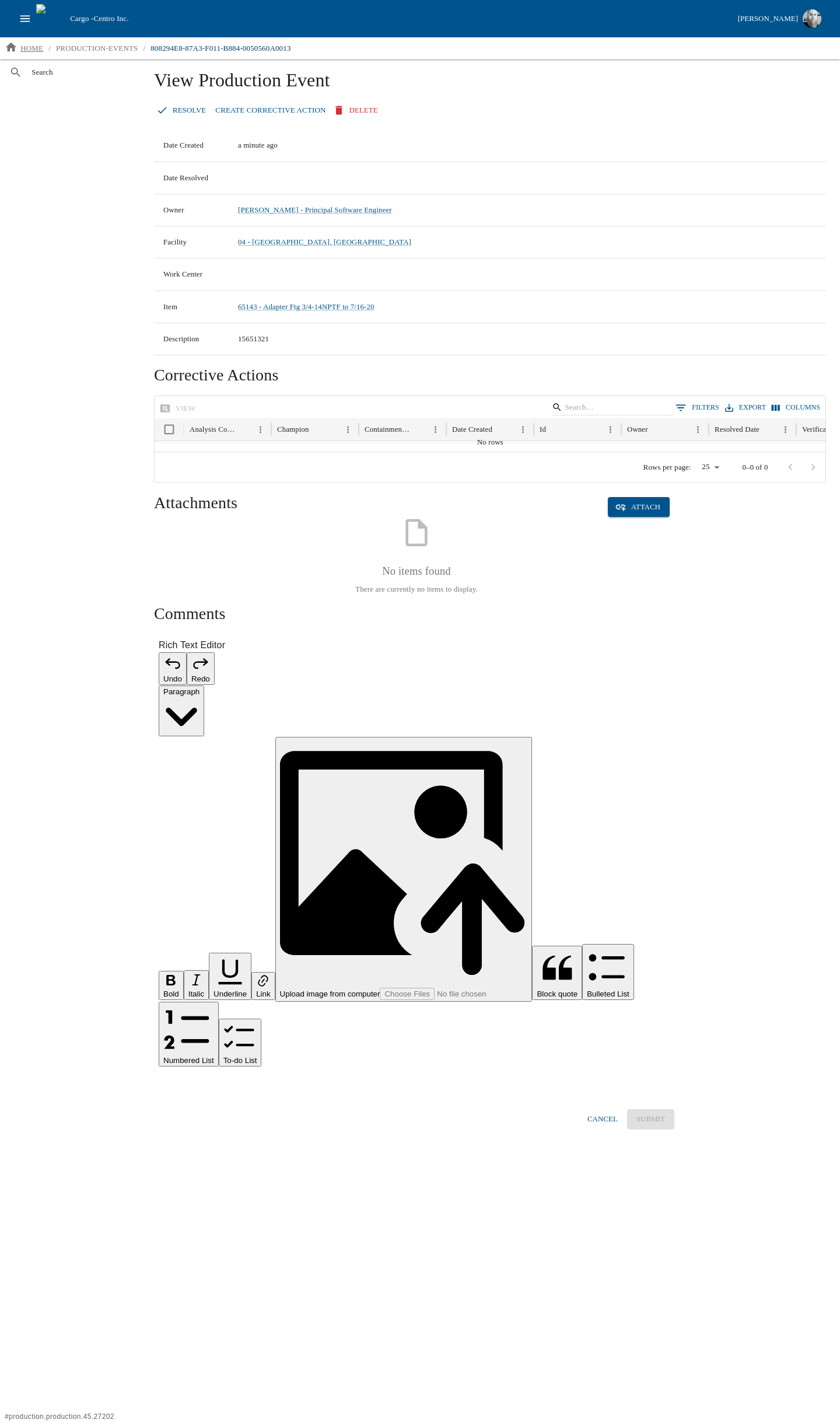
click at [25, 47] on p "home" at bounding box center [32, 48] width 23 height 12
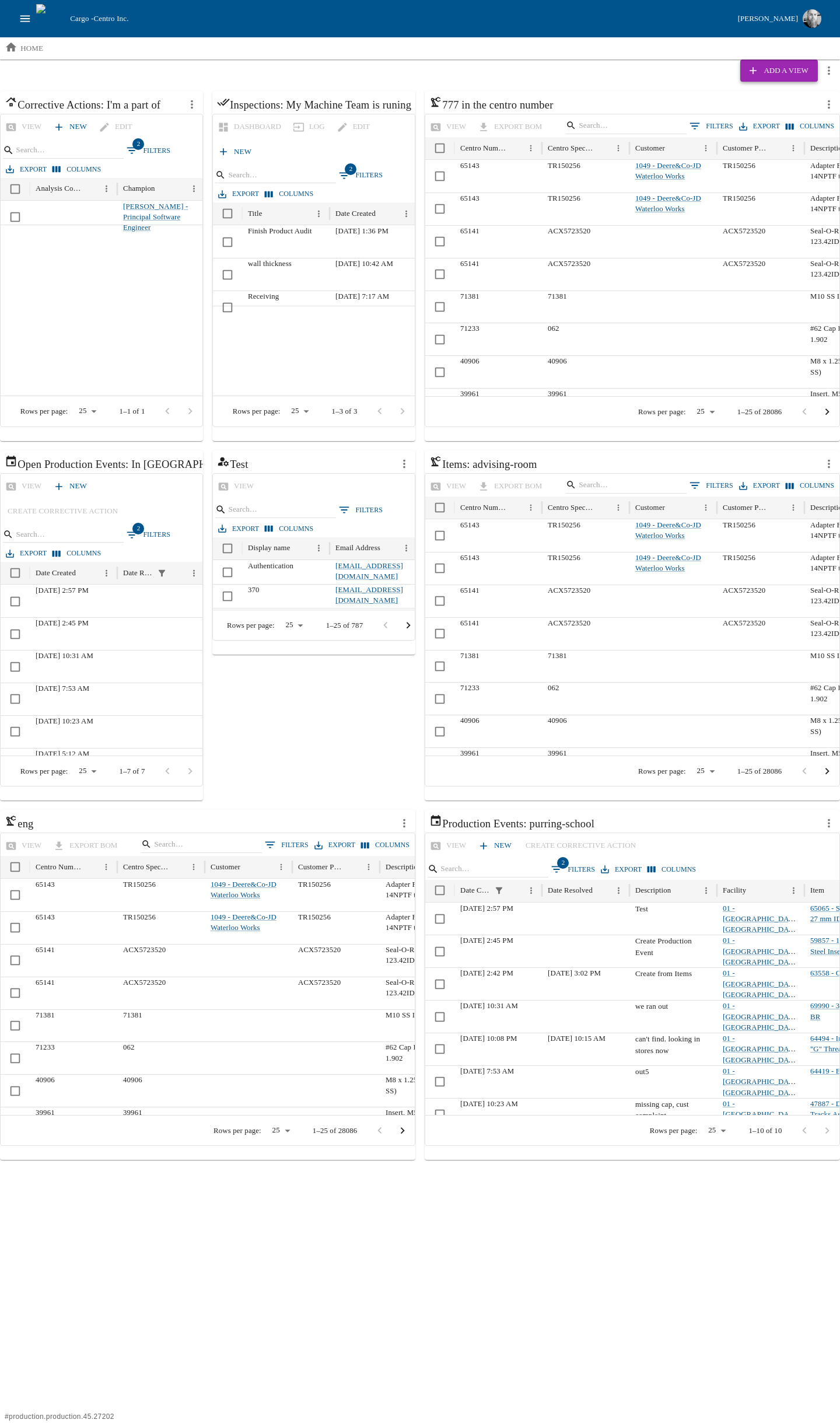
click at [803, 73] on button "Add a View" at bounding box center [779, 71] width 77 height 22
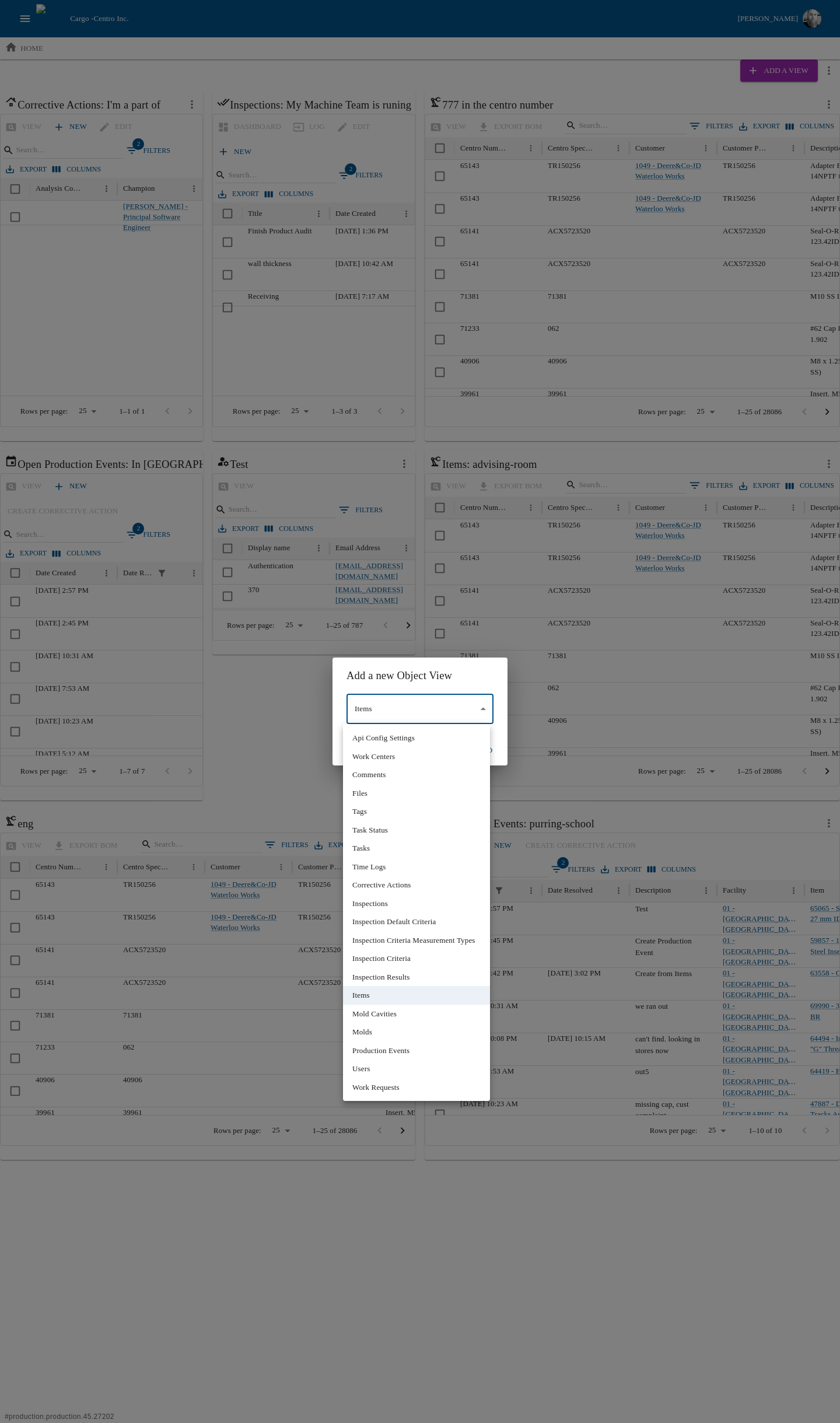
click at [396, 709] on body "Cargo - Centro Inc. [PERSON_NAME] home Add a View Corrective Actions: I'm a par…" at bounding box center [420, 580] width 840 height 1160
click at [621, 1274] on div at bounding box center [420, 711] width 840 height 1423
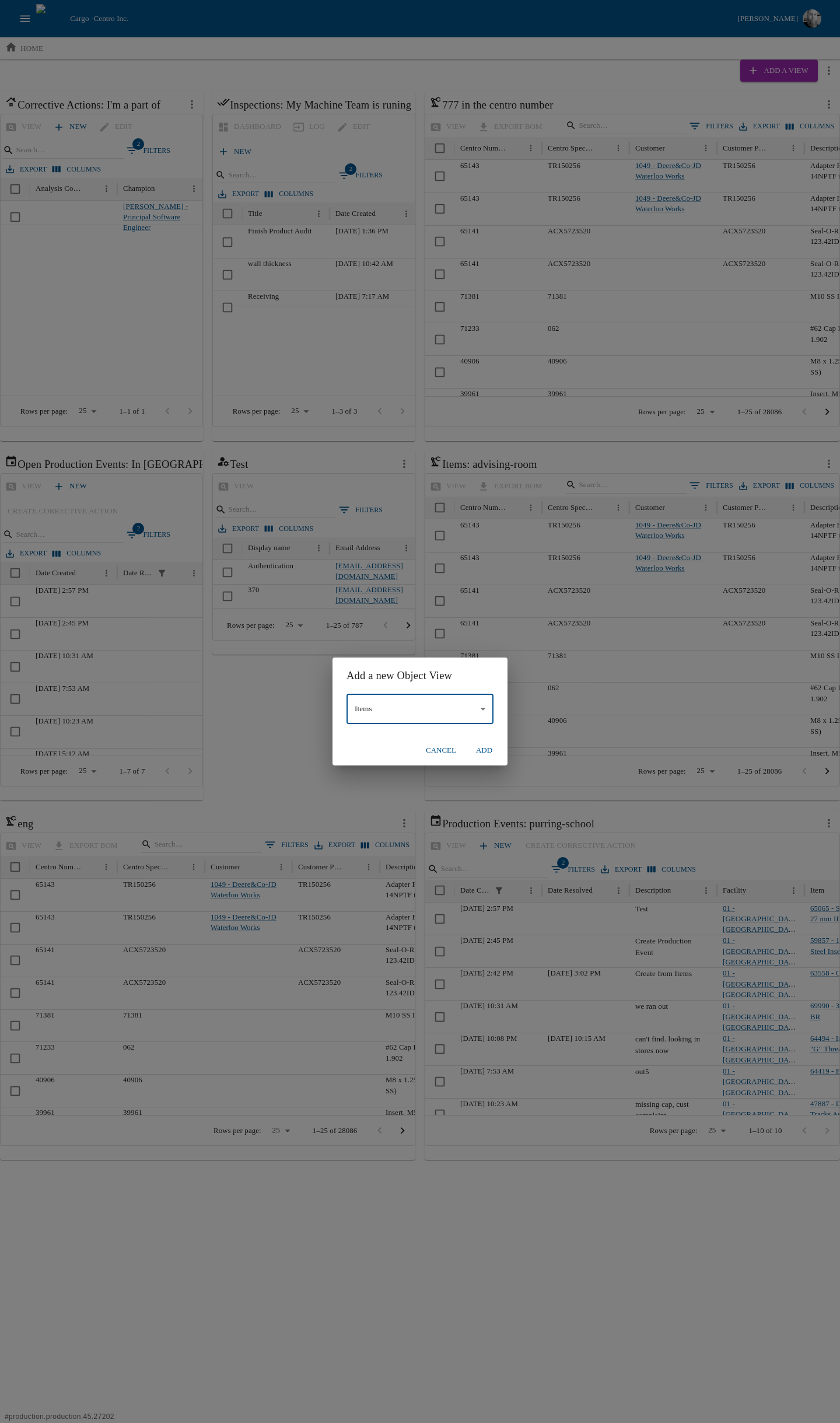
click at [620, 1269] on div "Add a new Object View Items * ​ cancel Add" at bounding box center [420, 711] width 840 height 1423
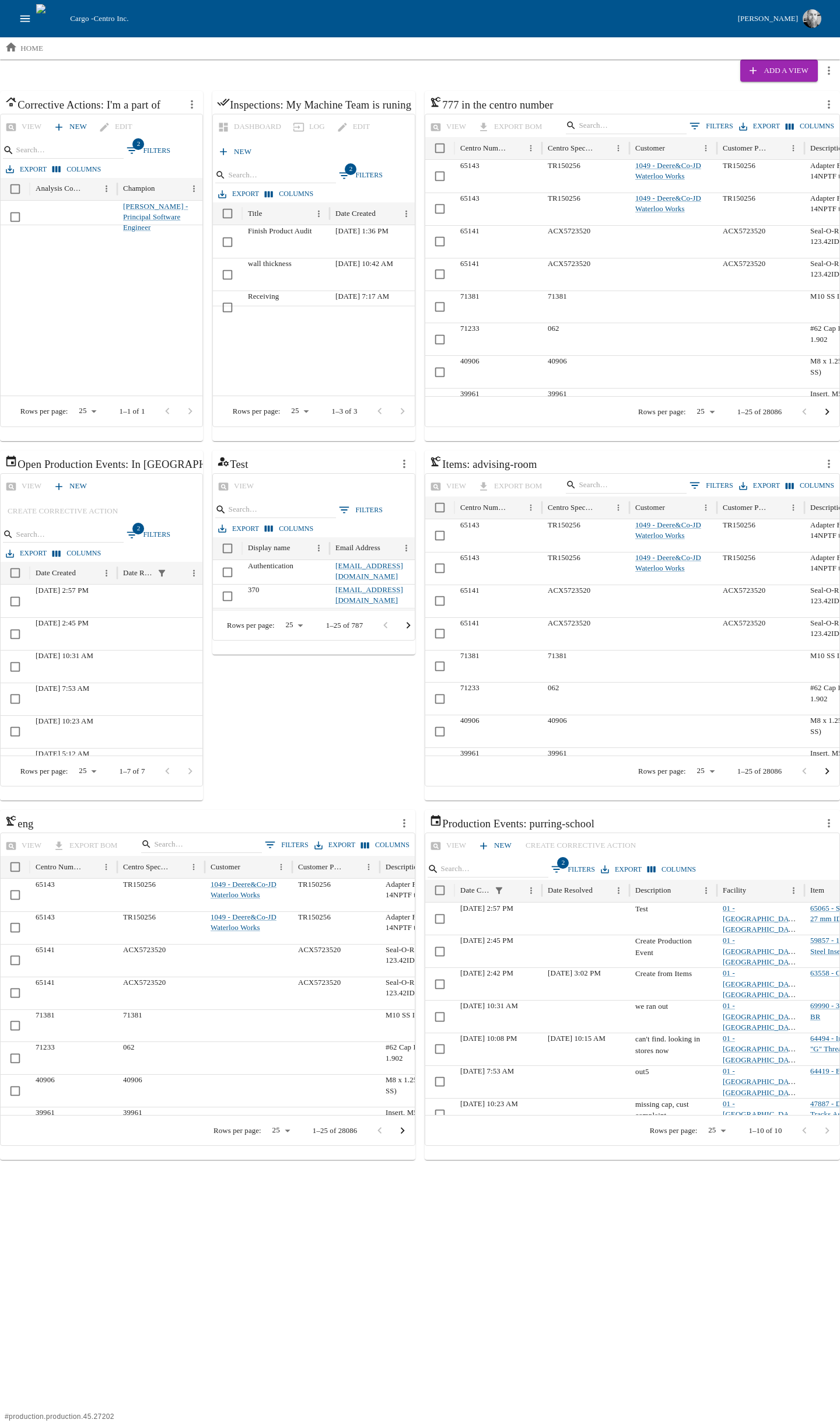
click at [365, 750] on div "Corrective Actions: I'm a part of View New Edit 2 Filters Export Columns Analys…" at bounding box center [420, 625] width 840 height 1069
